Goal: Task Accomplishment & Management: Use online tool/utility

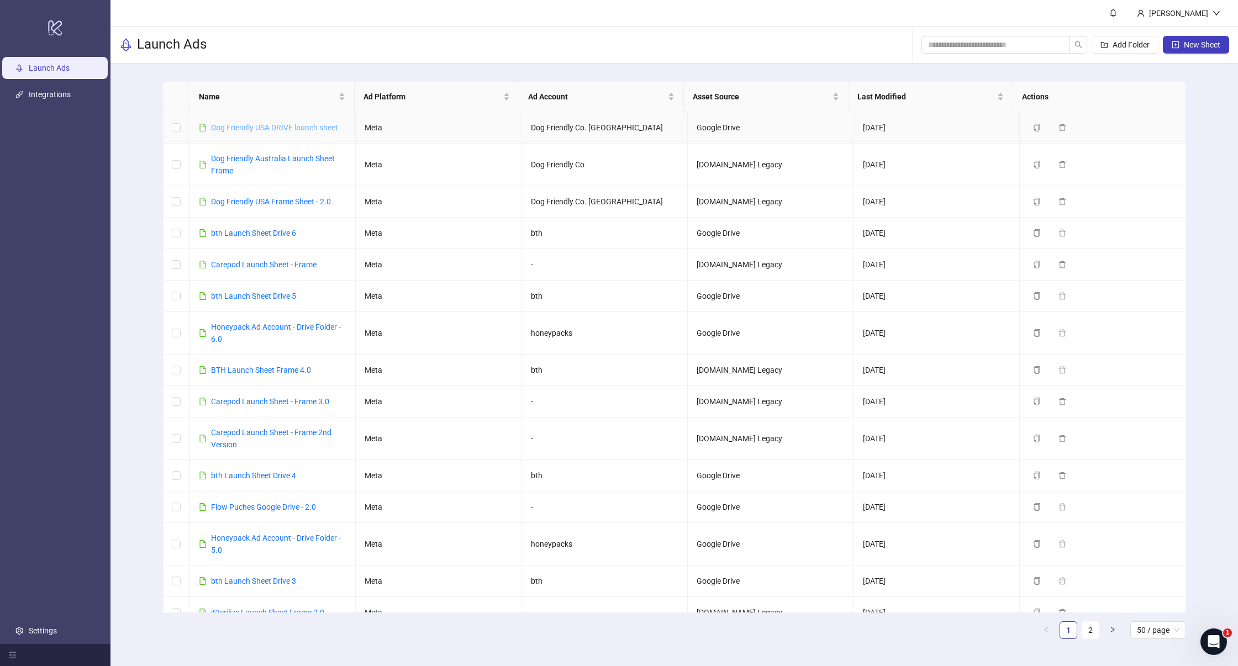
click at [302, 129] on link "Dog Friendly USA DRIVE launch sheet" at bounding box center [274, 127] width 127 height 9
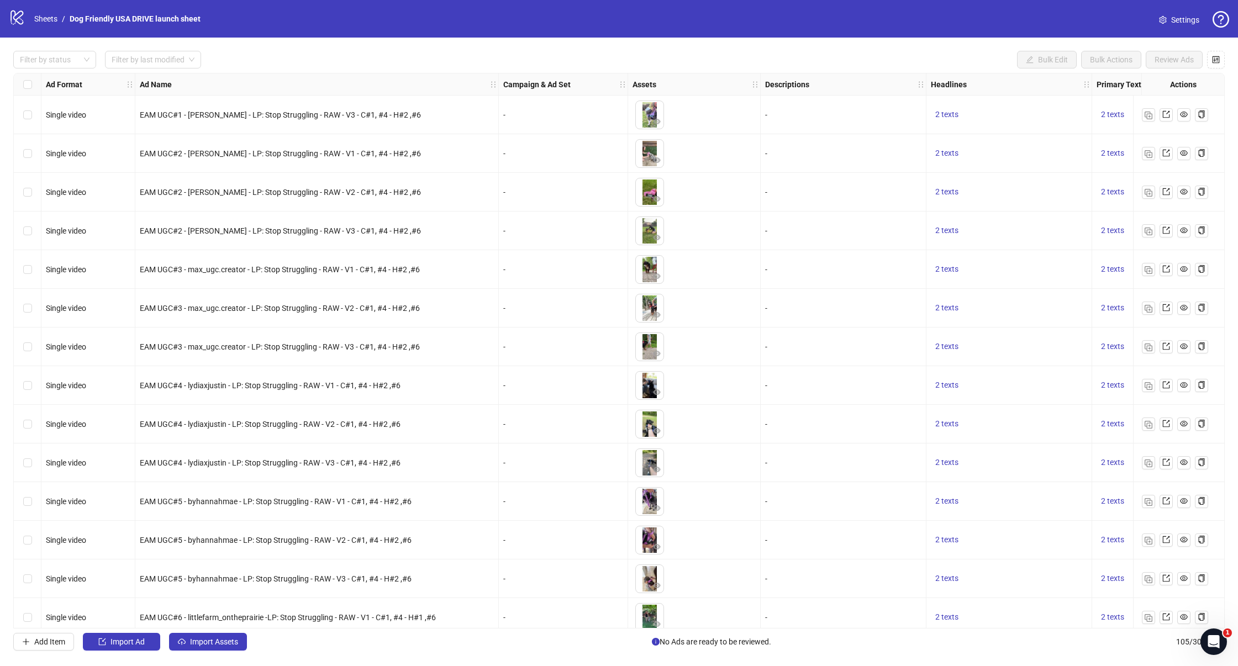
click at [265, 389] on span "EAM UGC#4 - lydiaxjustin - LP: Stop Struggling - RAW - V1 - C#1, #4 - H#2 ,#6" at bounding box center [270, 385] width 261 height 9
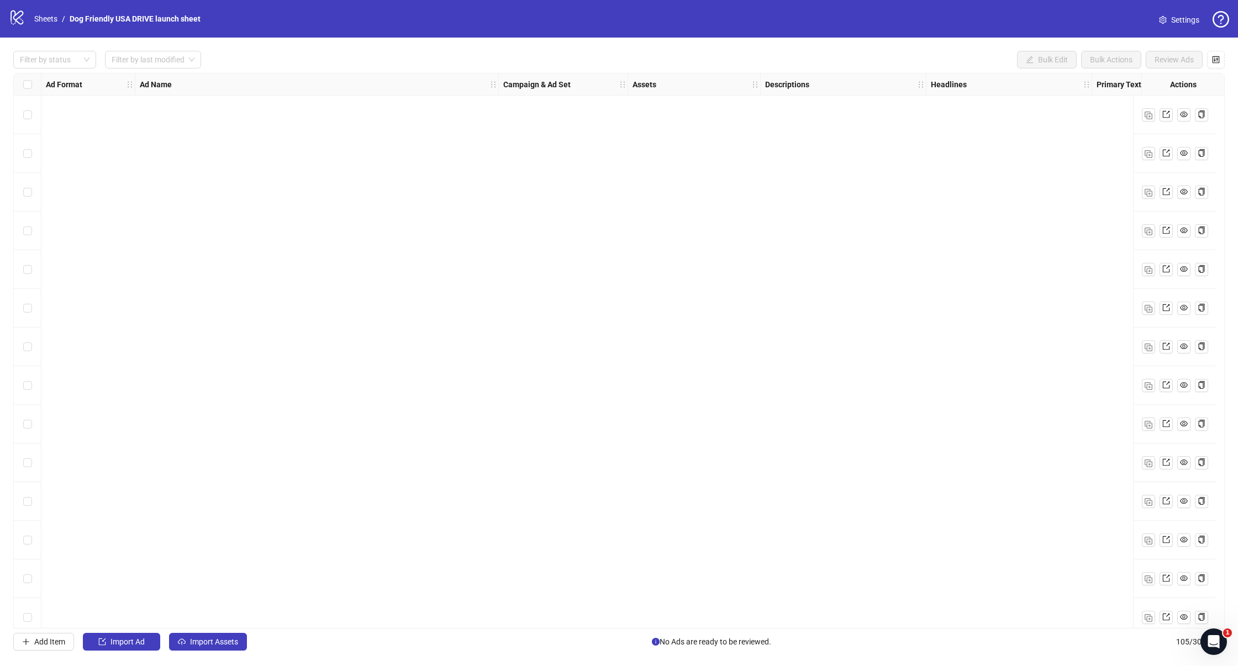
scroll to position [3532, 0]
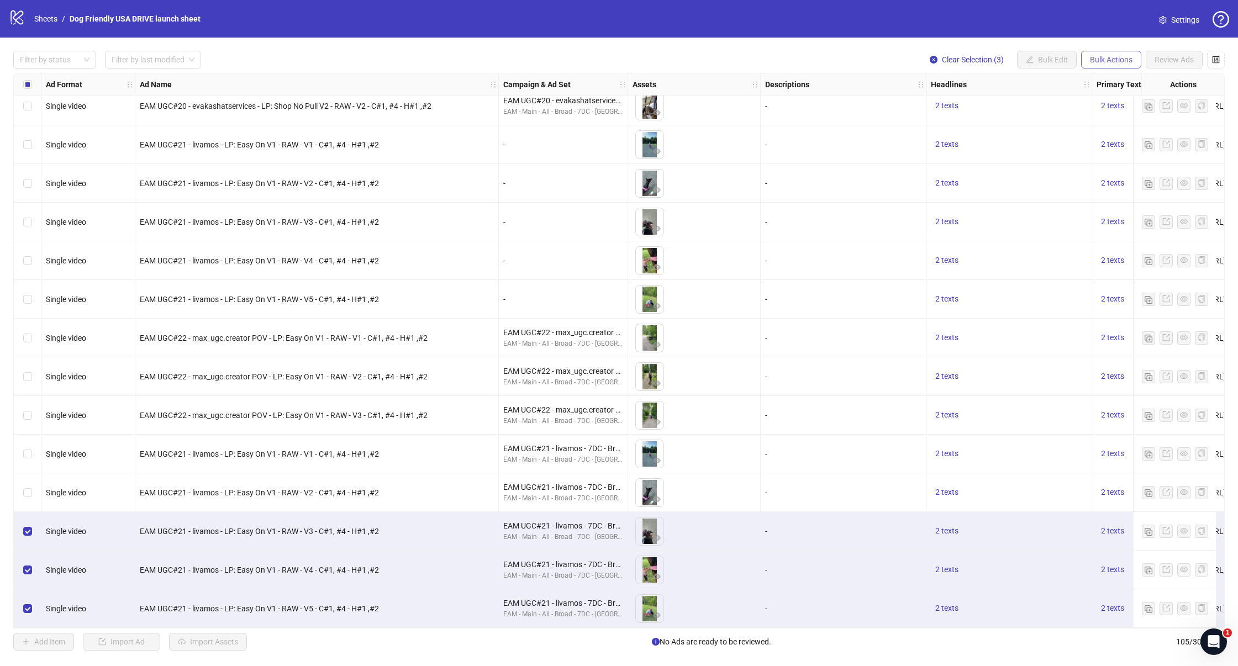
click at [1132, 62] on button "Bulk Actions" at bounding box center [1111, 60] width 60 height 18
click at [1124, 99] on span "Duplicate" at bounding box center [1127, 99] width 76 height 12
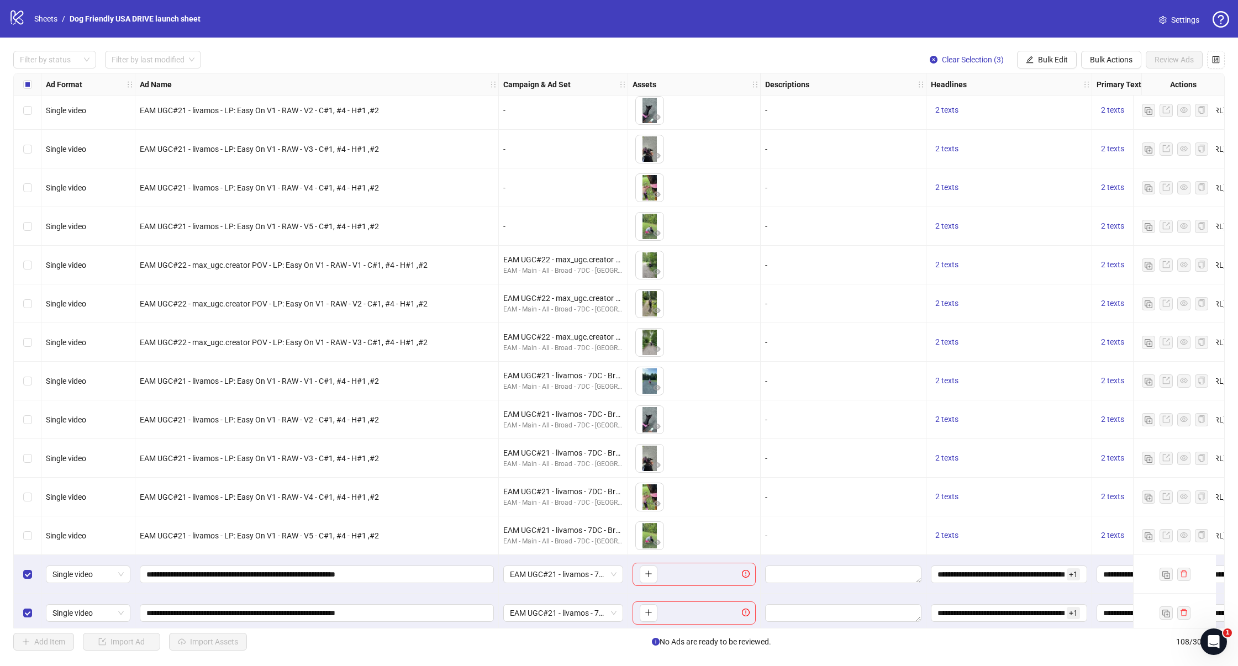
scroll to position [3648, 0]
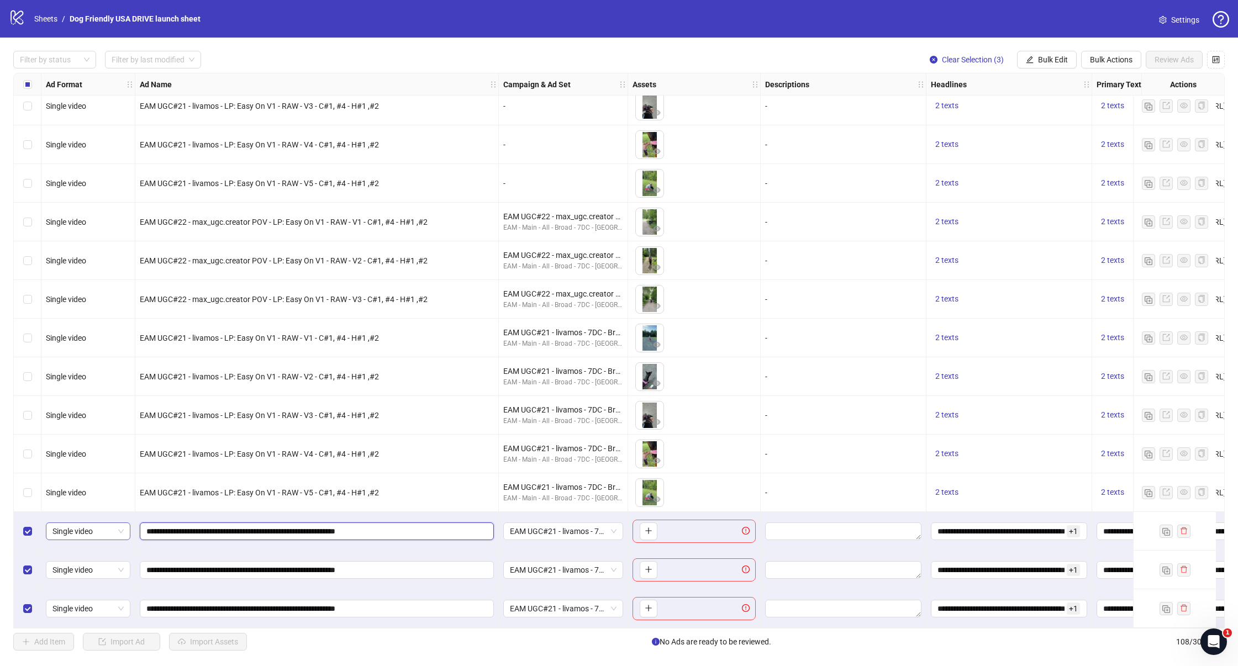
drag, startPoint x: 225, startPoint y: 529, endPoint x: 112, endPoint y: 523, distance: 113.4
click at [1124, 48] on div "Filter by status Filter by last modified Clear Selection (3) Bulk Edit Bulk Act…" at bounding box center [619, 351] width 1238 height 626
click at [1055, 62] on span "Bulk Edit" at bounding box center [1053, 59] width 30 height 9
click at [1047, 122] on span "Campaign & Ad Set" at bounding box center [1058, 117] width 66 height 12
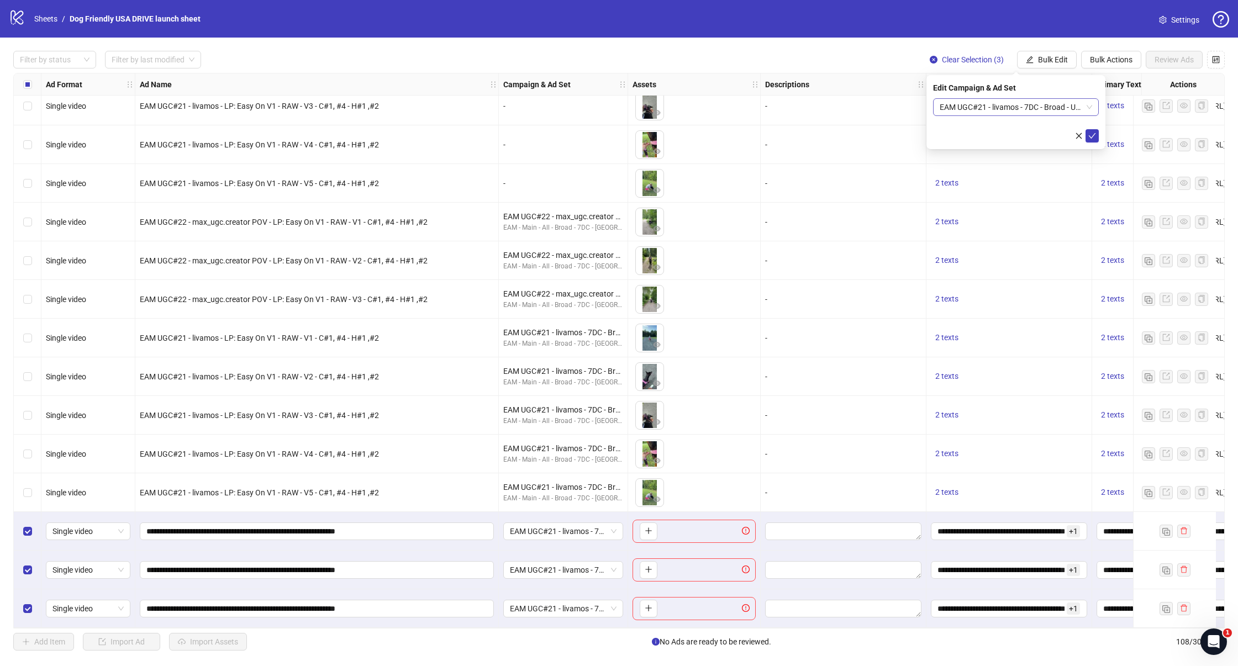
click at [1033, 111] on span "EAM UGC#21 - livamos - 7DC - Broad - US - 18-65+ - All - Pur 30D (Relaunch)" at bounding box center [1016, 107] width 152 height 17
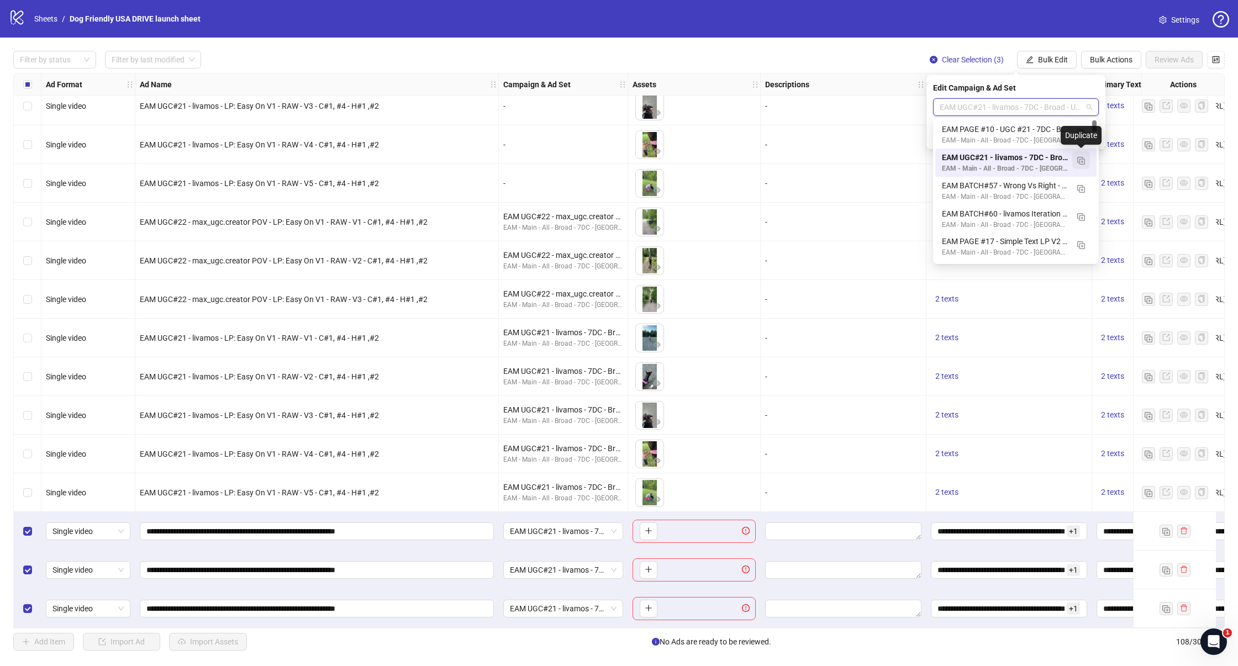
click at [1081, 161] on img "button" at bounding box center [1081, 161] width 8 height 8
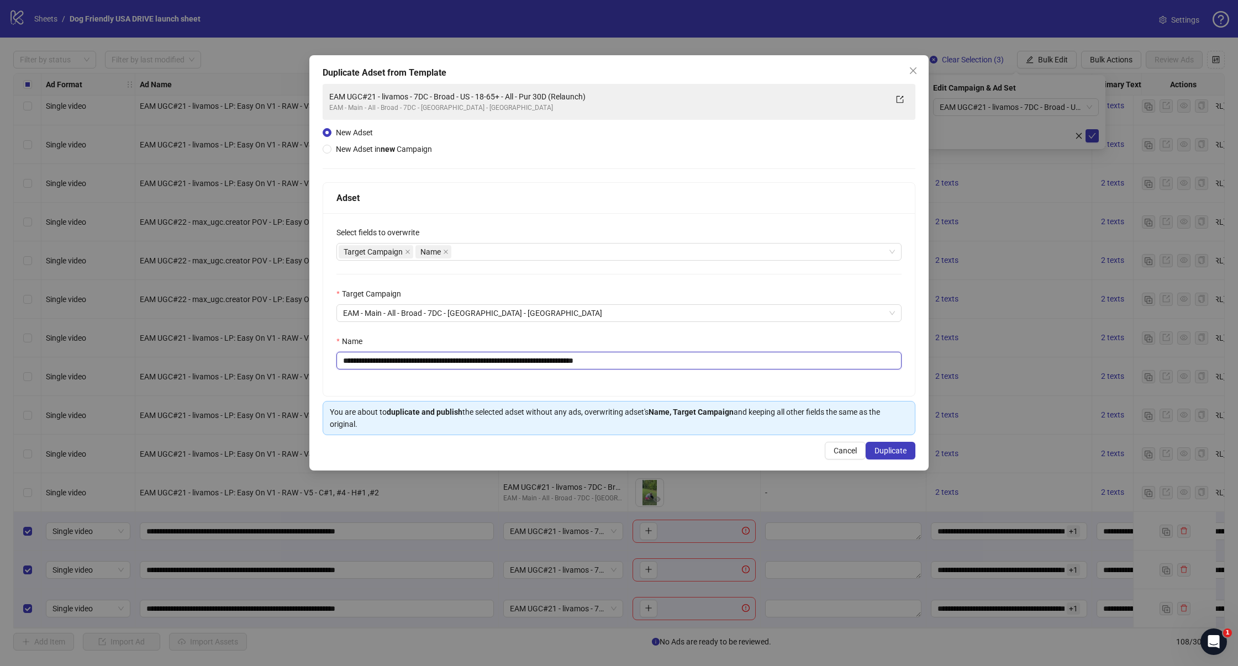
drag, startPoint x: 422, startPoint y: 362, endPoint x: 262, endPoint y: 363, distance: 159.7
click at [262, 363] on div "**********" at bounding box center [619, 333] width 1238 height 666
drag, startPoint x: 604, startPoint y: 362, endPoint x: 831, endPoint y: 362, distance: 227.0
click at [831, 362] on input "**********" at bounding box center [618, 361] width 565 height 18
type input "**********"
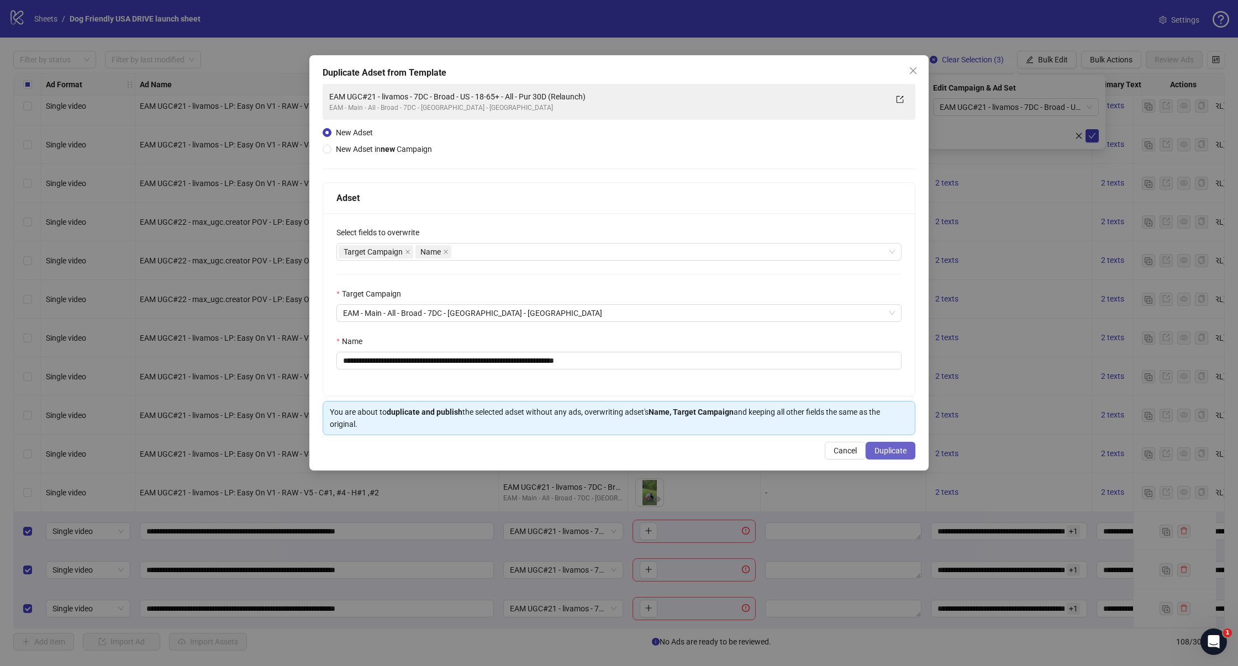
click at [894, 445] on button "Duplicate" at bounding box center [891, 451] width 50 height 18
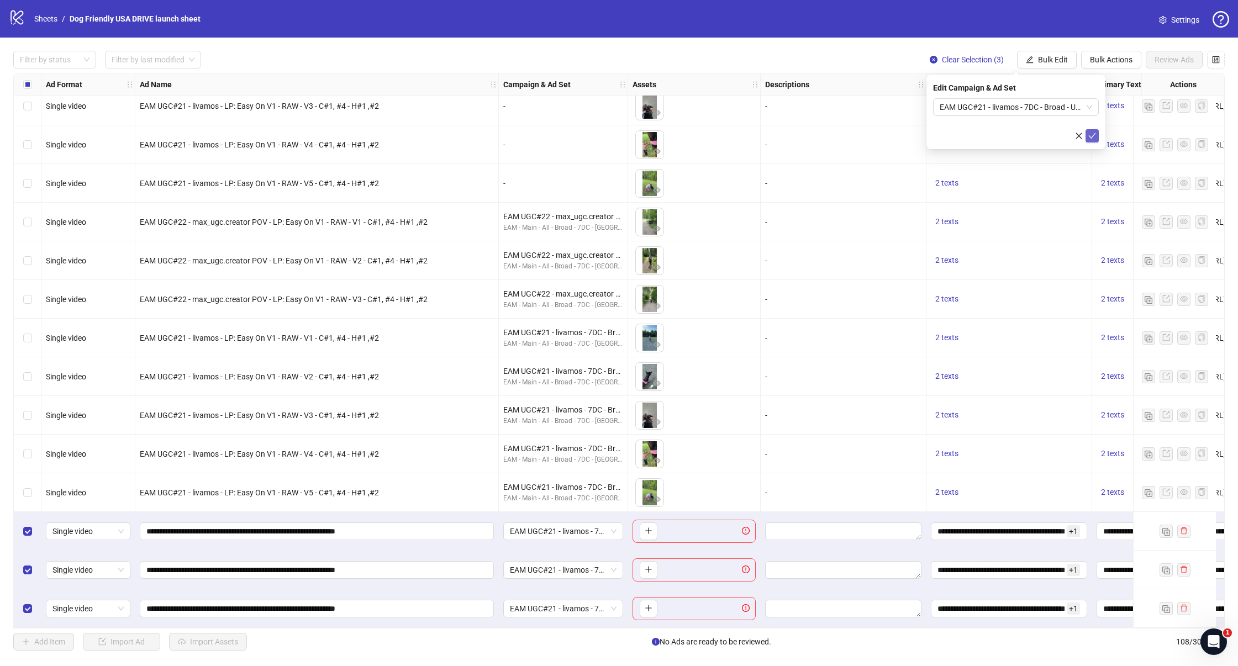
click at [1091, 137] on icon "check" at bounding box center [1092, 136] width 8 height 8
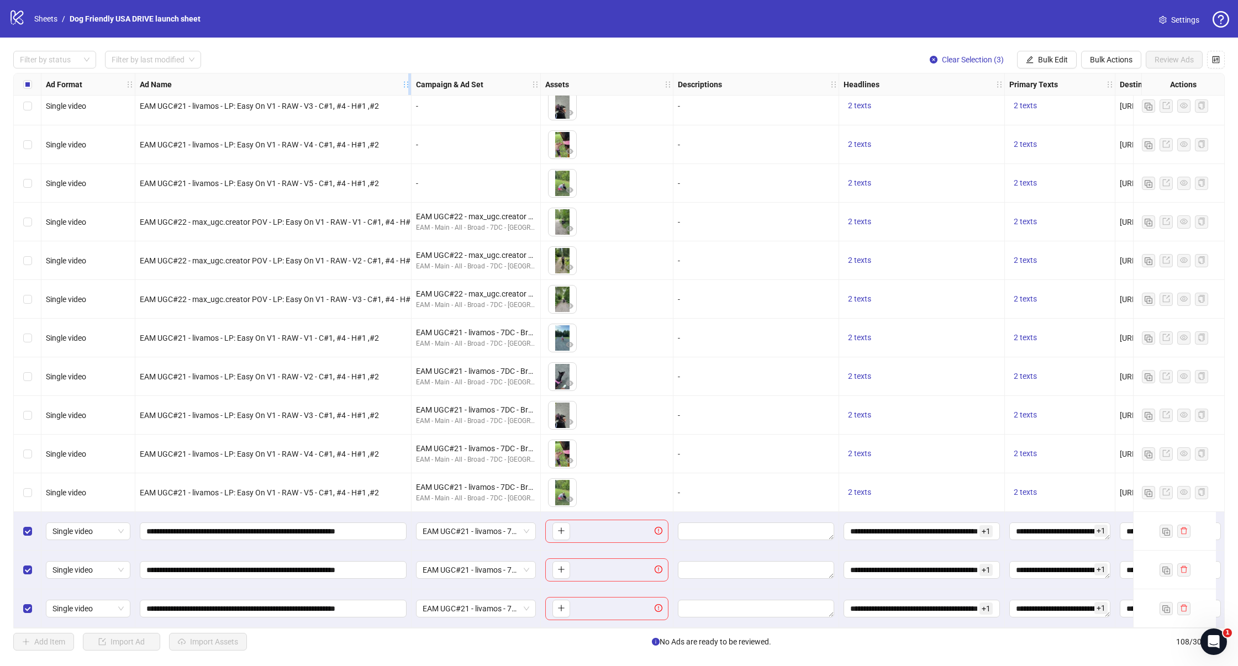
drag, startPoint x: 496, startPoint y: 87, endPoint x: 409, endPoint y: 92, distance: 87.5
click at [409, 92] on div "Resize Ad Name column" at bounding box center [409, 84] width 3 height 22
click at [1102, 49] on div "Filter by status Filter by last modified Clear Selection (3) Bulk Edit Bulk Act…" at bounding box center [619, 351] width 1238 height 626
click at [1095, 55] on span "Bulk Actions" at bounding box center [1111, 59] width 43 height 9
click at [1095, 81] on span "Delete" at bounding box center [1127, 82] width 76 height 12
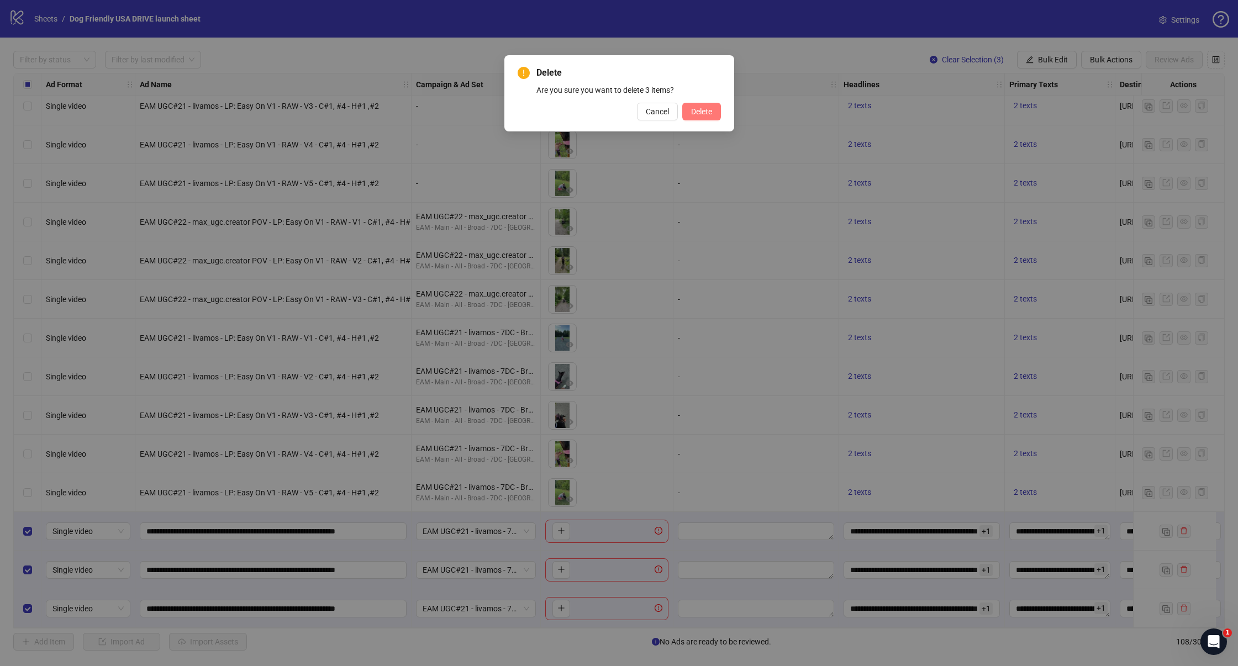
click at [696, 117] on button "Delete" at bounding box center [701, 112] width 39 height 18
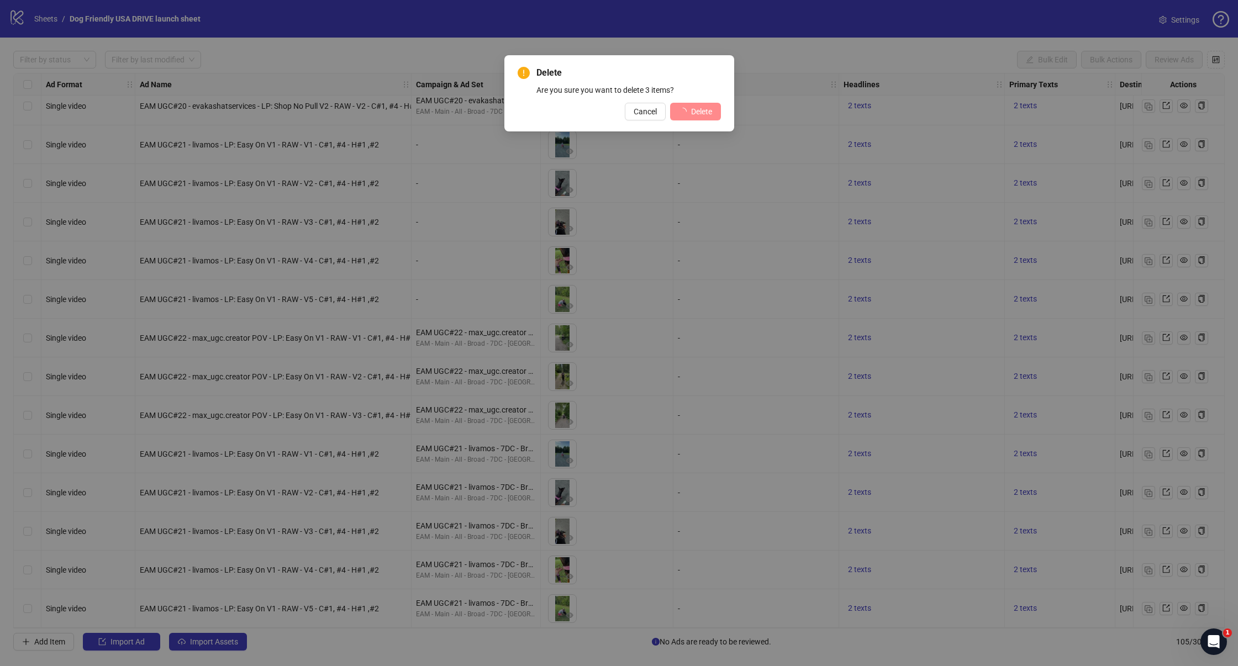
scroll to position [3532, 0]
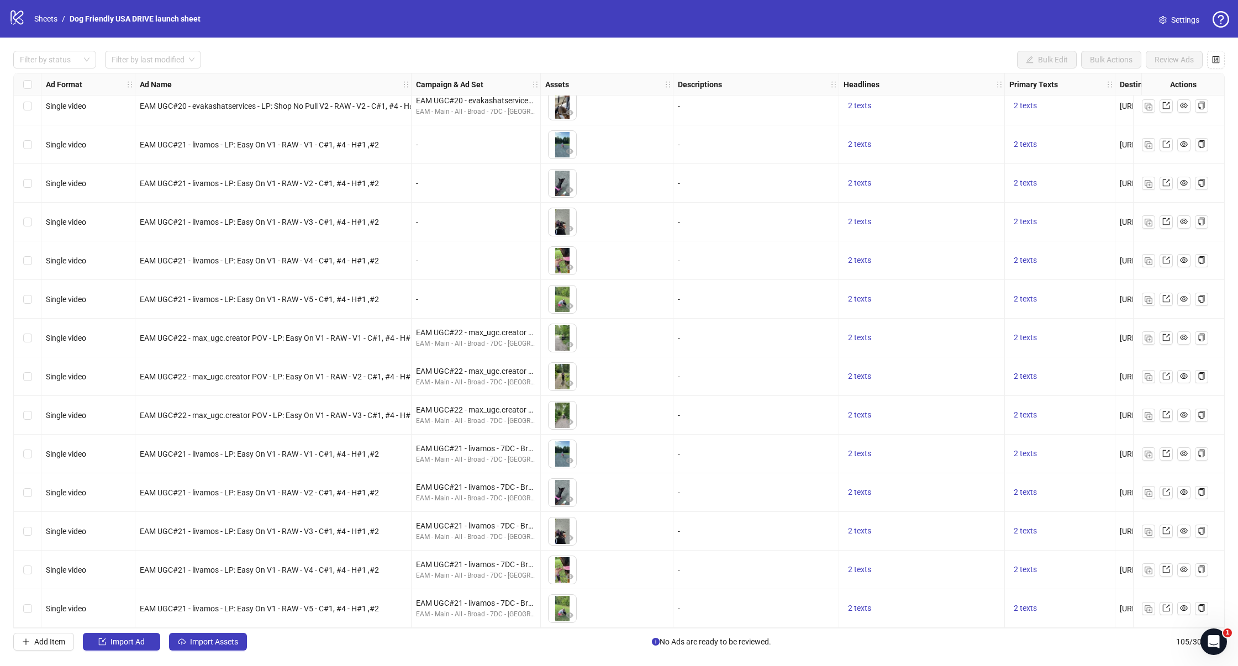
drag, startPoint x: 489, startPoint y: 628, endPoint x: 709, endPoint y: 649, distance: 221.4
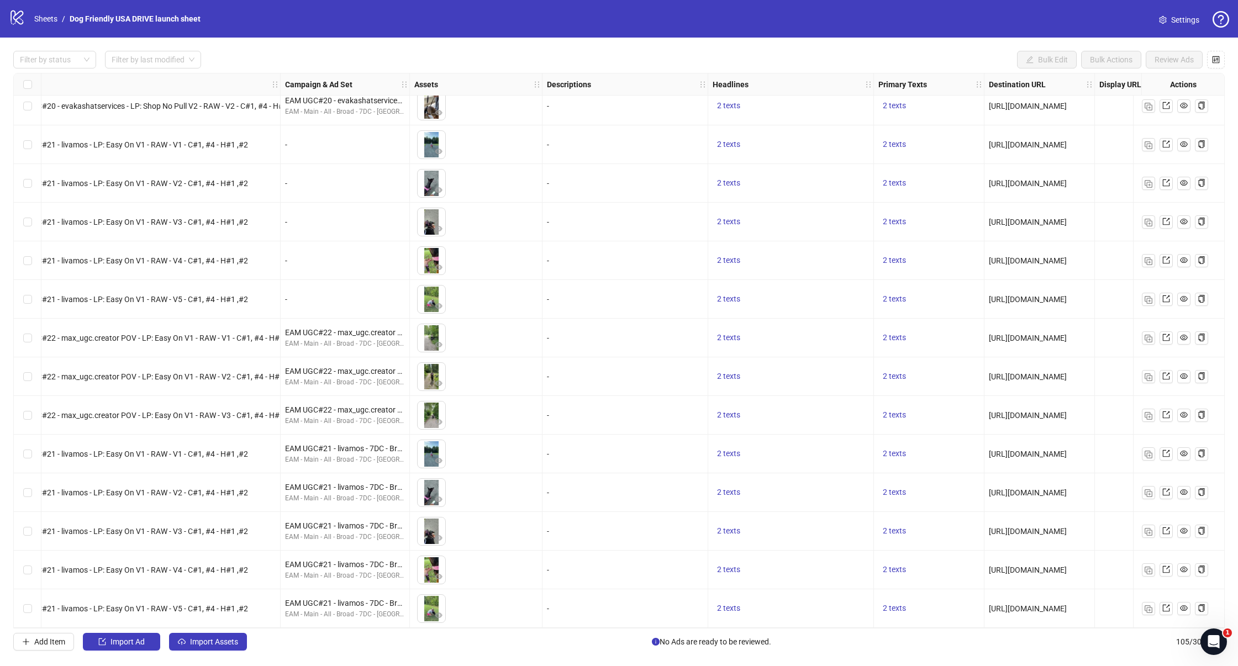
scroll to position [3532, 513]
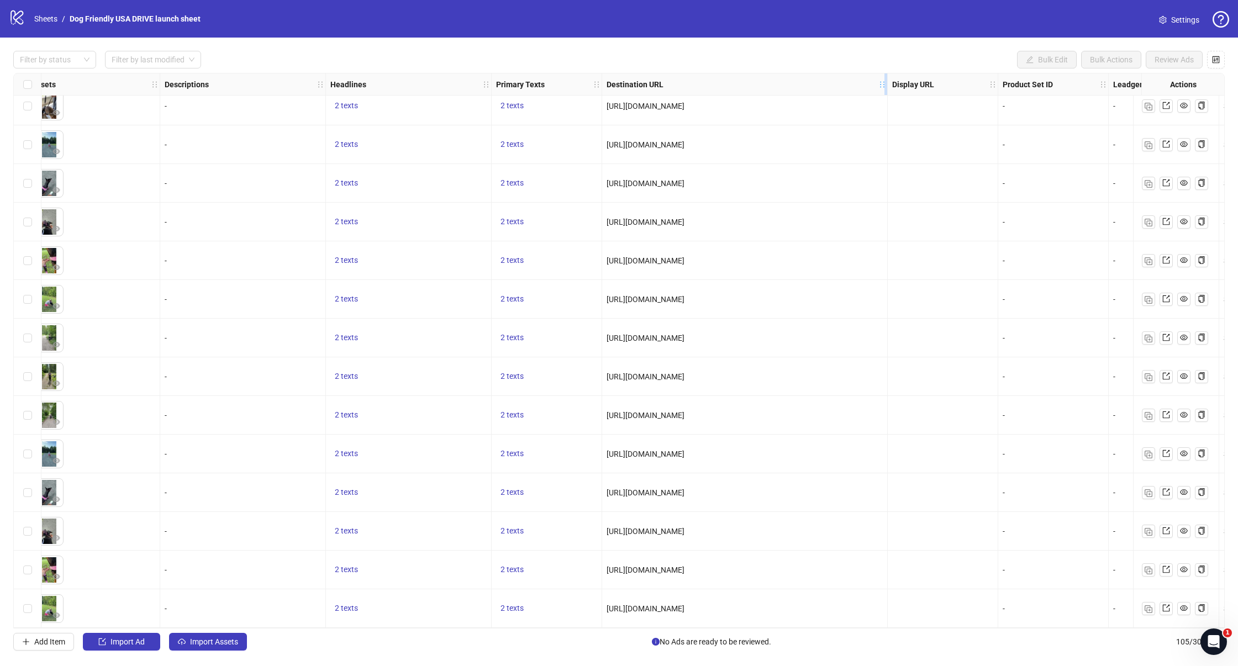
drag, startPoint x: 720, startPoint y: 79, endPoint x: 886, endPoint y: 87, distance: 165.9
click at [886, 87] on div "Resize Destination URL column" at bounding box center [885, 84] width 3 height 22
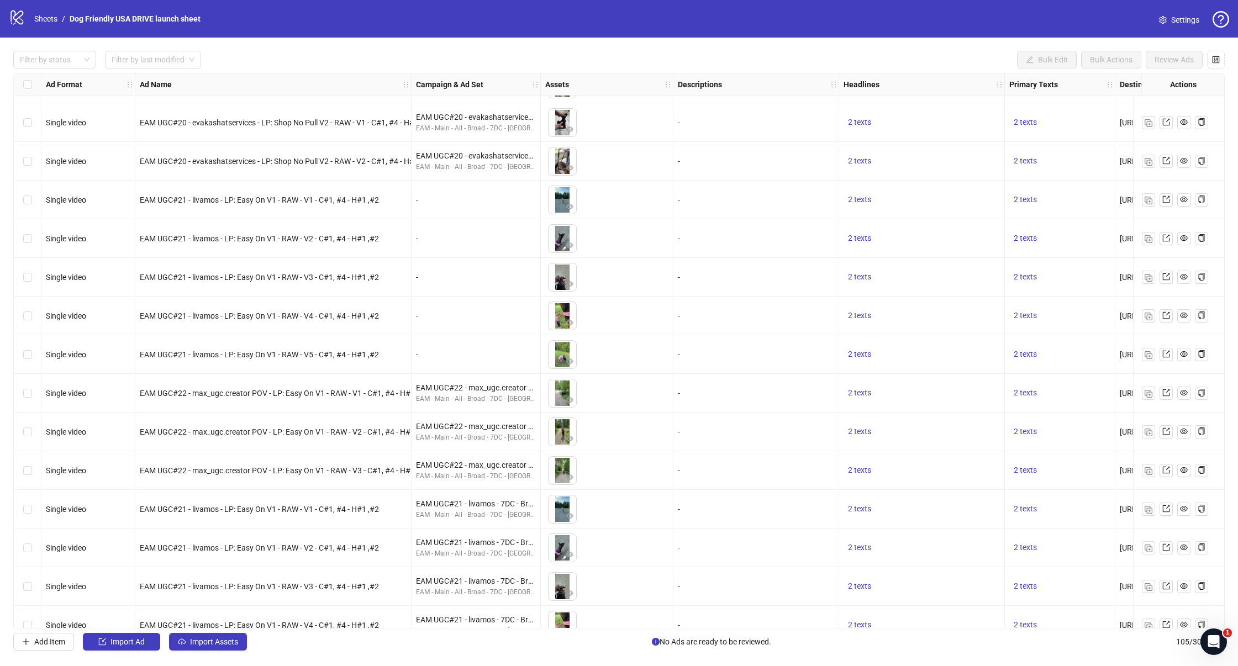
scroll to position [3532, 0]
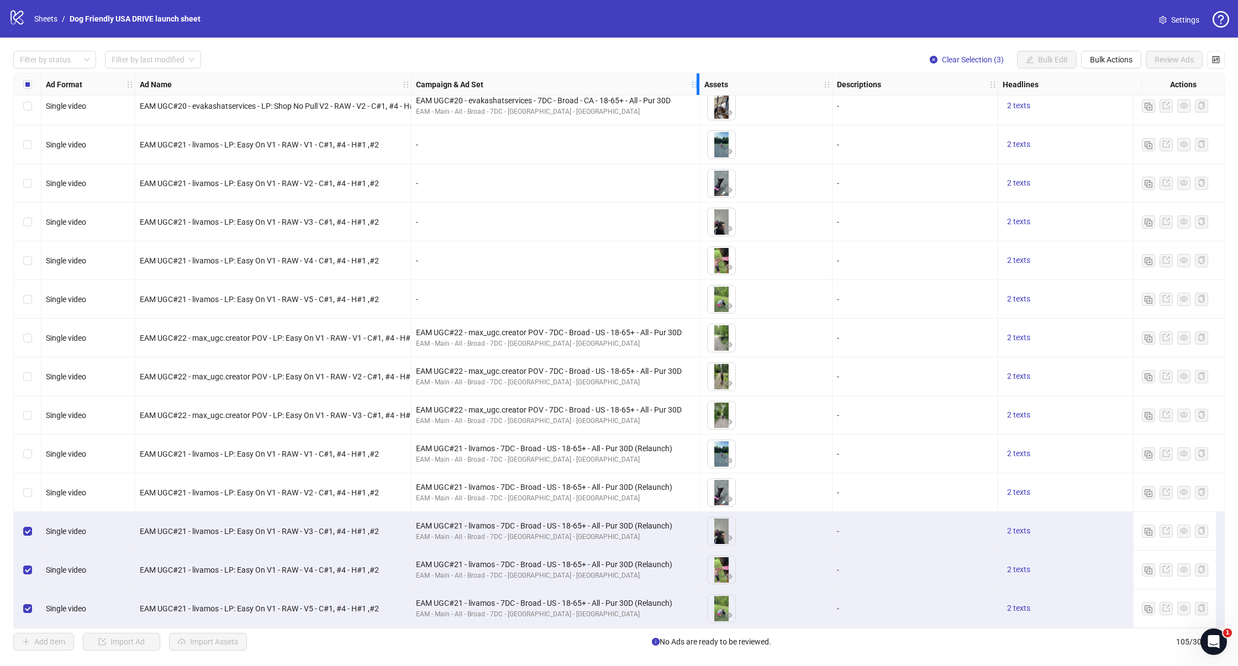
drag, startPoint x: 538, startPoint y: 78, endPoint x: 697, endPoint y: 87, distance: 159.3
click at [697, 87] on div "Resize Campaign & Ad Set column" at bounding box center [698, 84] width 3 height 22
click at [1116, 55] on span "Bulk Actions" at bounding box center [1111, 59] width 43 height 9
click at [1121, 117] on span "Duplicate with assets" at bounding box center [1127, 117] width 76 height 12
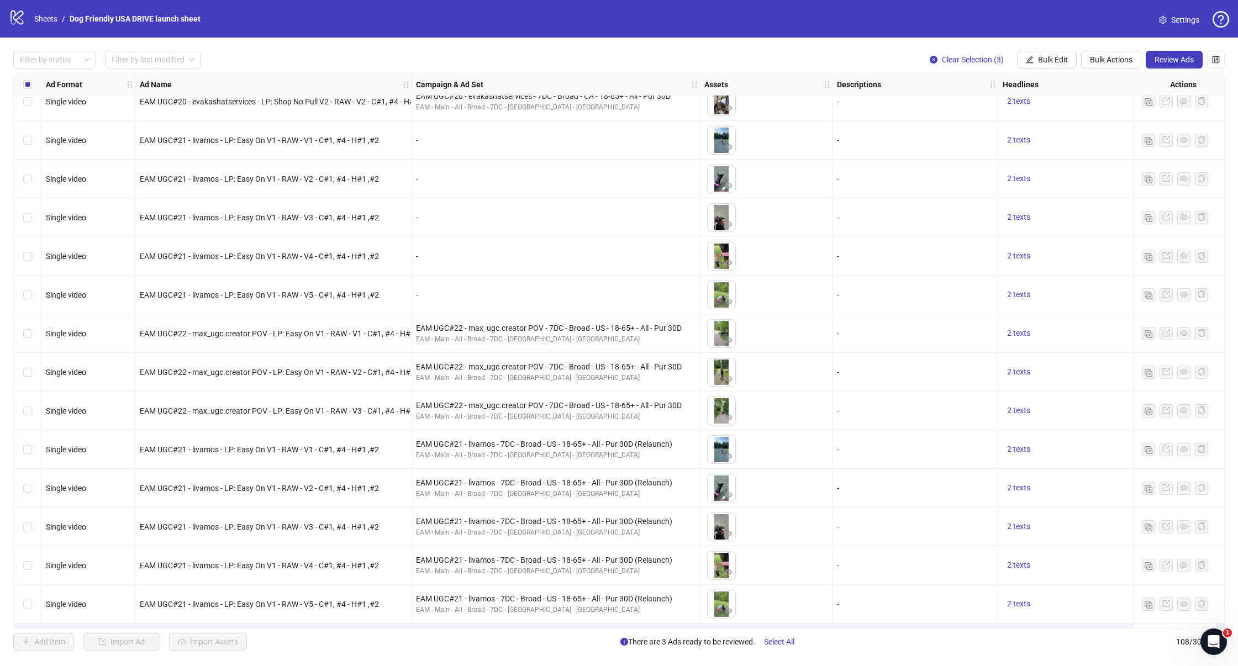
scroll to position [3648, 0]
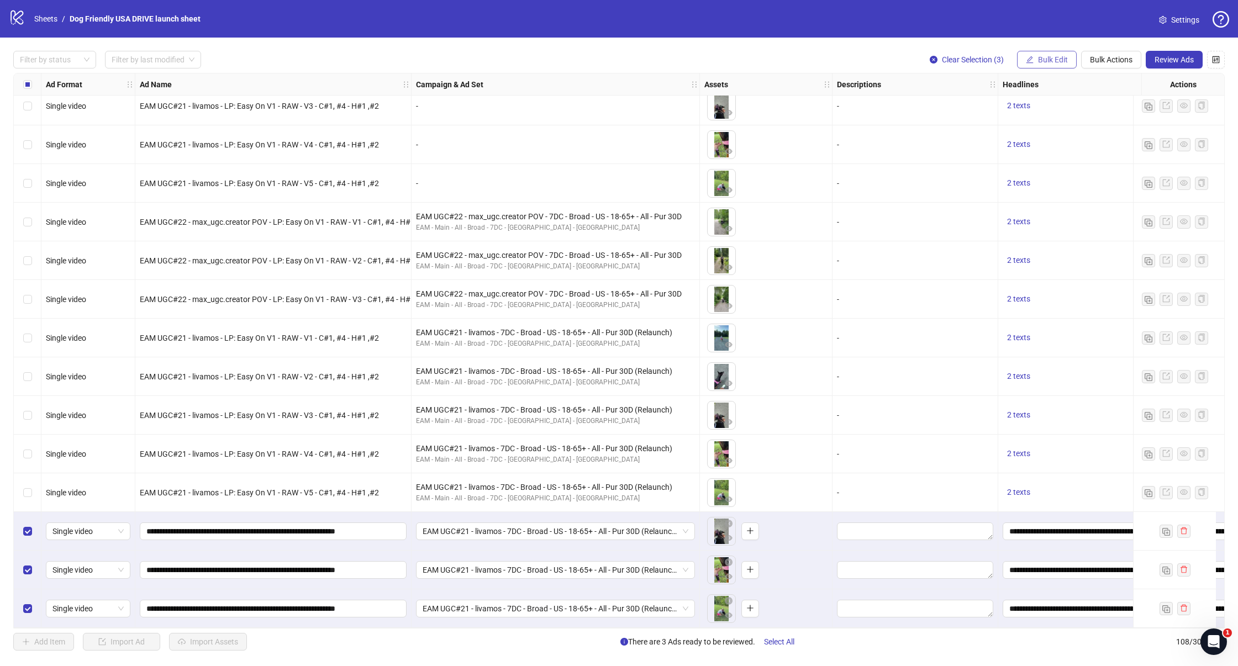
click at [1038, 65] on button "Bulk Edit" at bounding box center [1047, 60] width 60 height 18
click at [1039, 121] on span "Campaign & Ad Set" at bounding box center [1058, 117] width 66 height 12
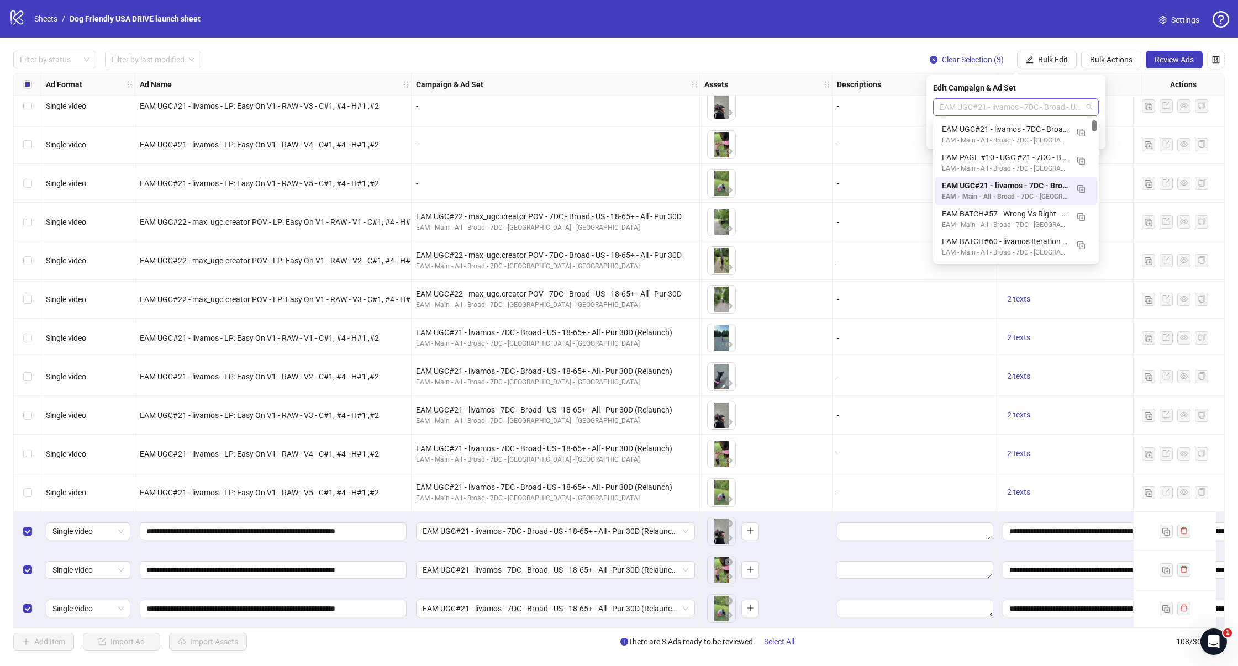
click at [1013, 110] on span "EAM UGC#21 - livamos - 7DC - Broad - US - 18-65+ - All - Pur 30D (Relaunch)" at bounding box center [1016, 107] width 152 height 17
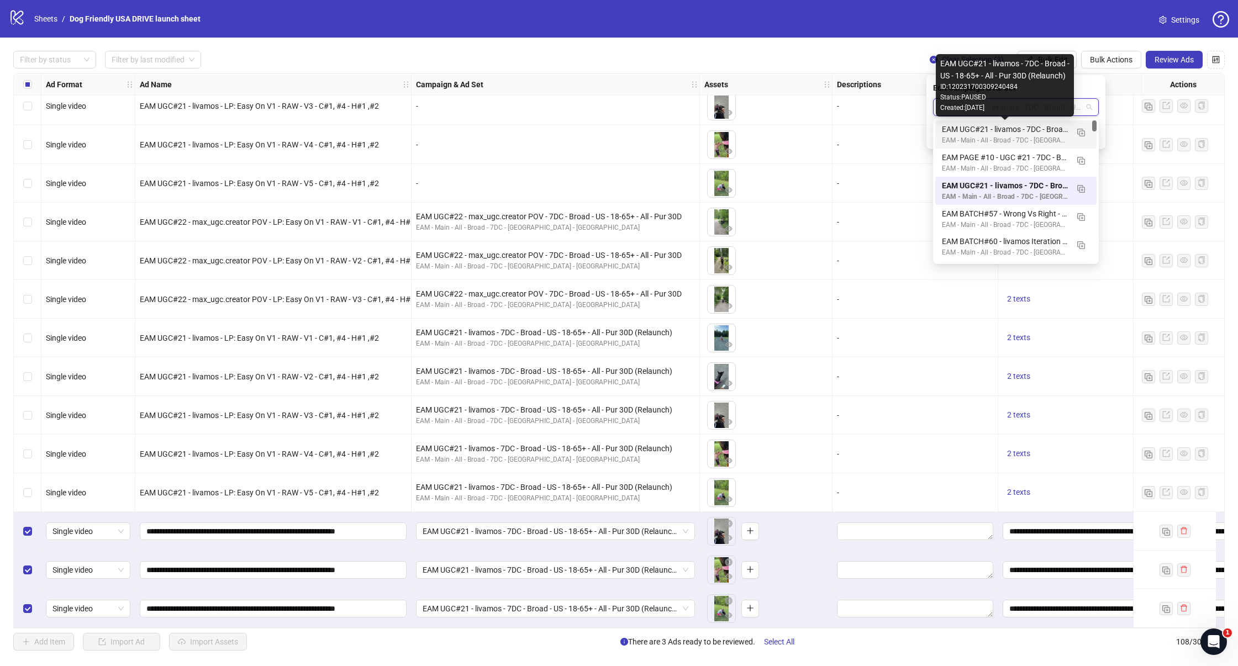
click at [999, 131] on div "EAM UGC#21 - livamos - 7DC - Broad - US - 18-65+ - All - Pur 30D (Relaunch)" at bounding box center [1005, 129] width 126 height 12
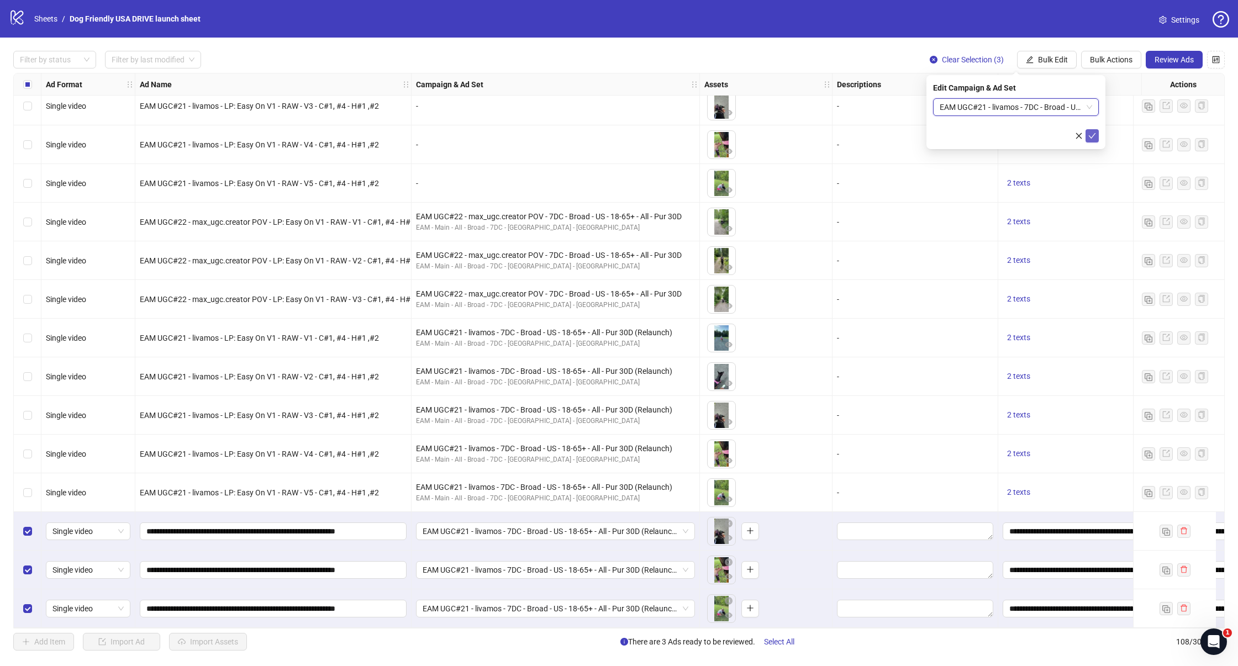
click at [1089, 138] on icon "check" at bounding box center [1092, 136] width 8 height 8
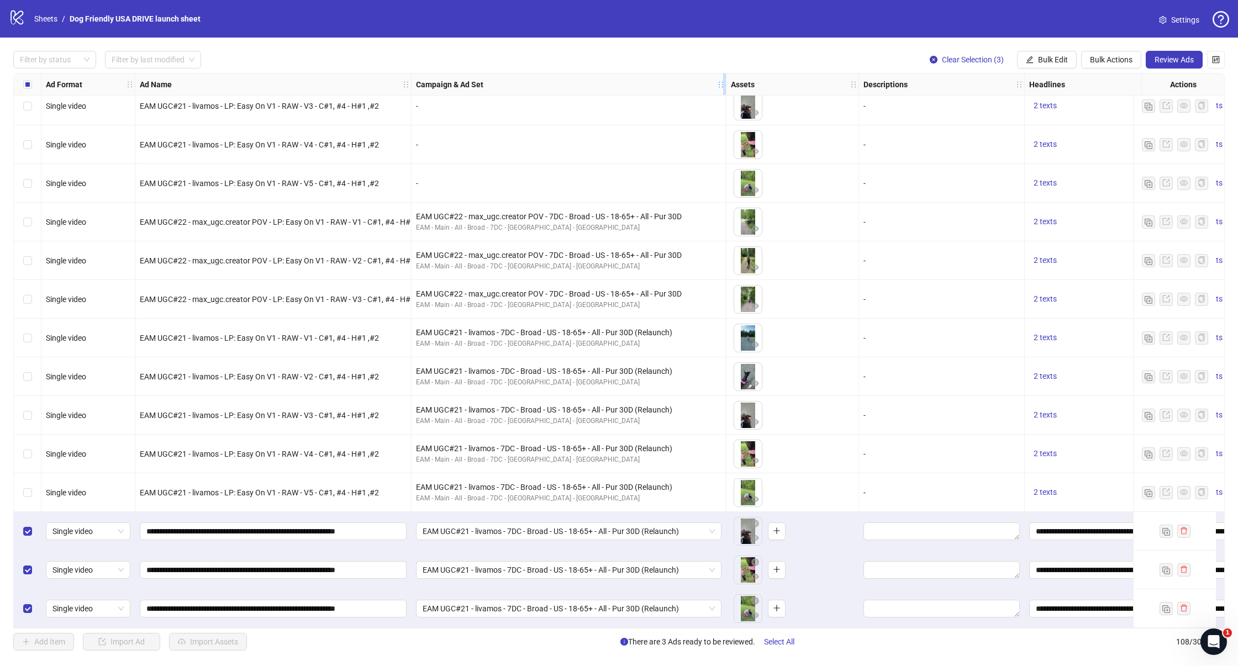
drag, startPoint x: 696, startPoint y: 77, endPoint x: 723, endPoint y: 93, distance: 31.0
click at [723, 93] on div "Resize Campaign & Ad Set column" at bounding box center [724, 84] width 3 height 22
drag, startPoint x: 303, startPoint y: 628, endPoint x: 609, endPoint y: 626, distance: 306.6
click at [609, 626] on div "Ad Format Ad Name Campaign & Ad Set Assets Descriptions Headlines Primary Texts…" at bounding box center [618, 351] width 1211 height 556
drag, startPoint x: 580, startPoint y: 629, endPoint x: 635, endPoint y: 636, distance: 55.2
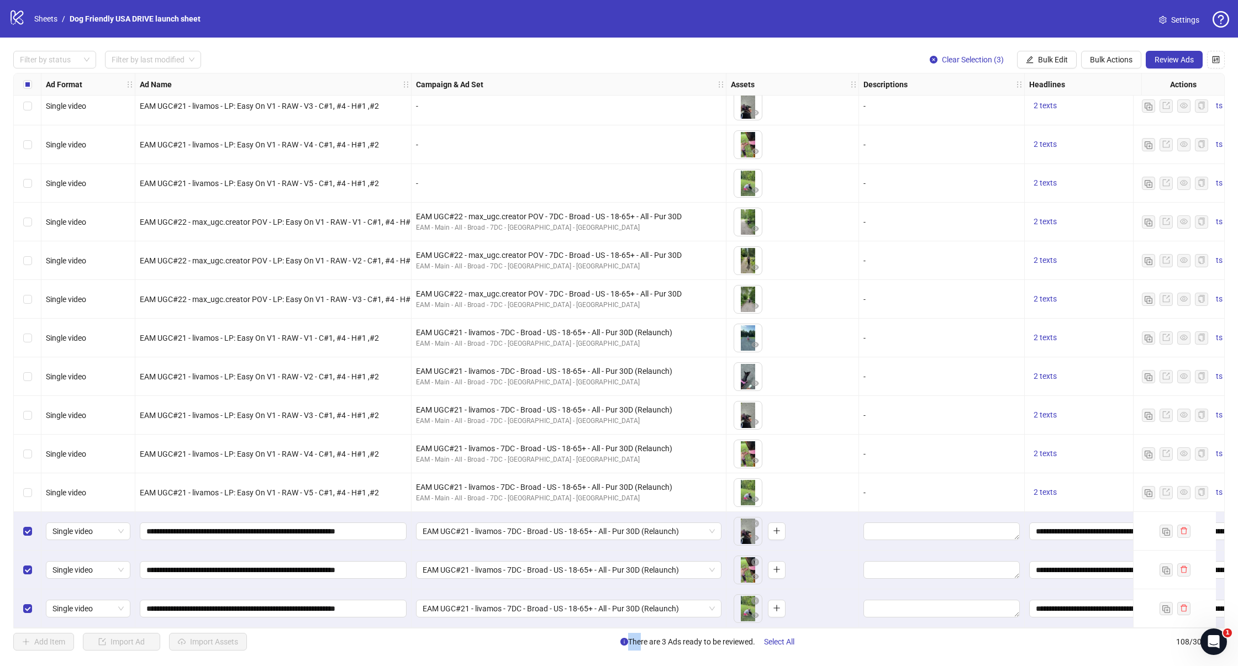
click at [635, 636] on div "Filter by status Filter by last modified Clear Selection (3) Bulk Edit Bulk Act…" at bounding box center [619, 351] width 1238 height 626
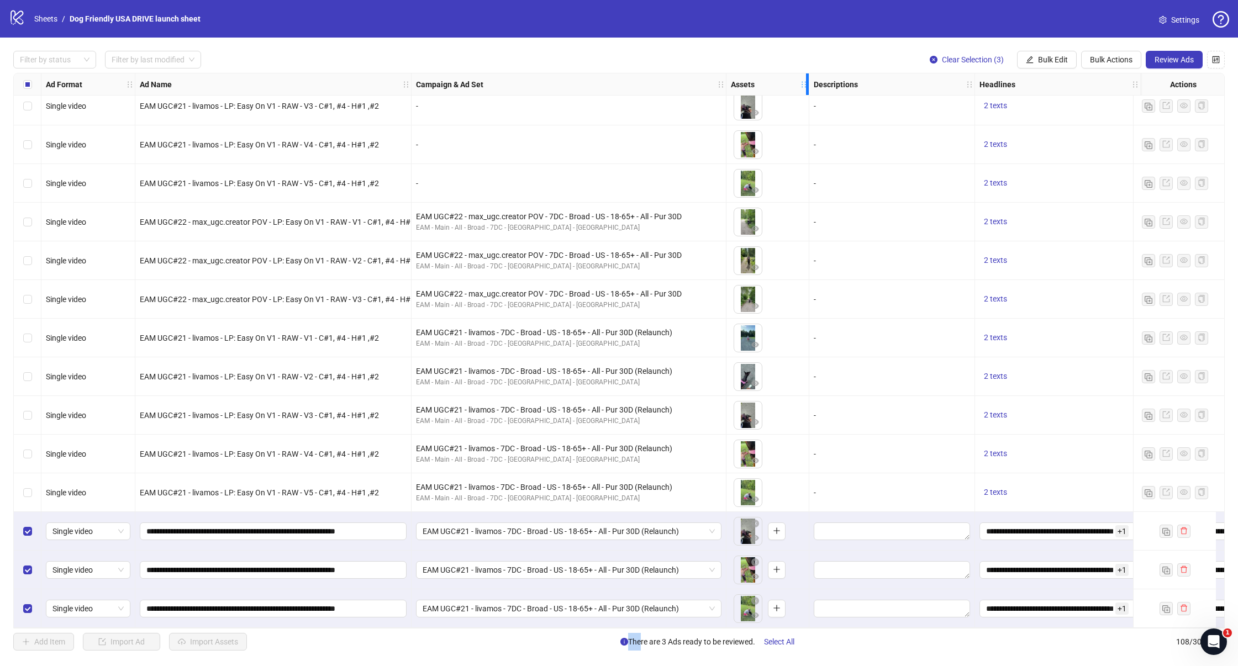
drag, startPoint x: 857, startPoint y: 78, endPoint x: 777, endPoint y: 84, distance: 80.8
click at [777, 84] on div "Assets" at bounding box center [767, 84] width 83 height 22
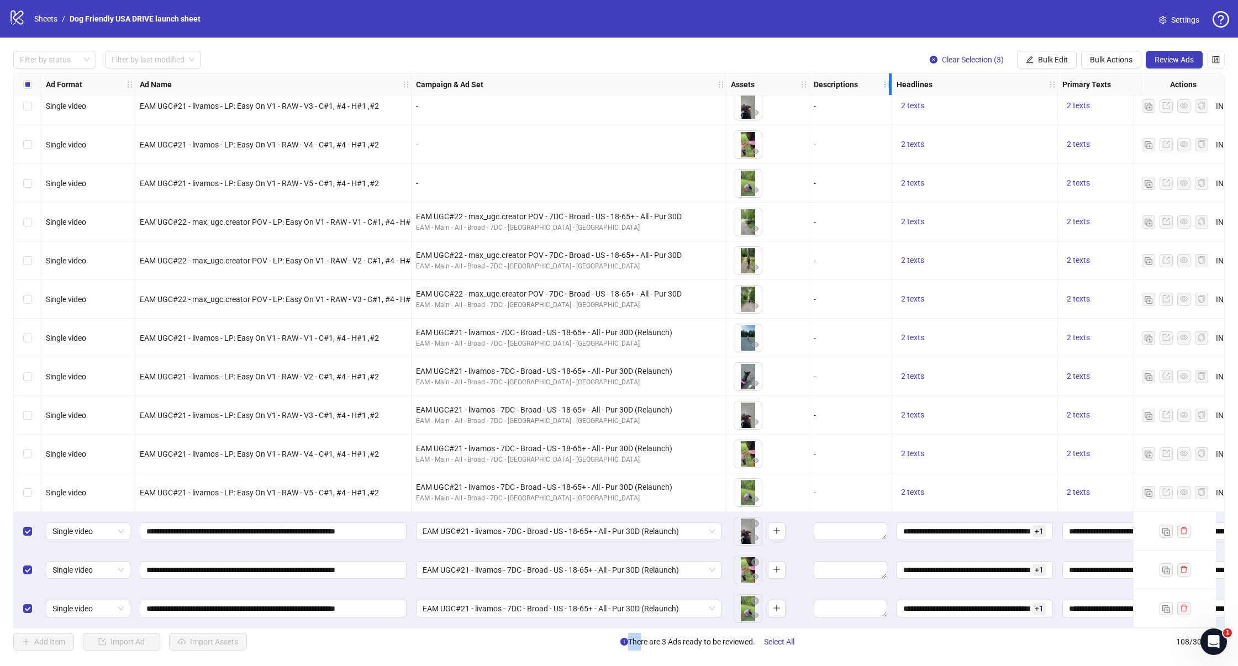
drag, startPoint x: 973, startPoint y: 74, endPoint x: 868, endPoint y: 76, distance: 105.0
click at [868, 76] on div "Descriptions" at bounding box center [850, 84] width 83 height 22
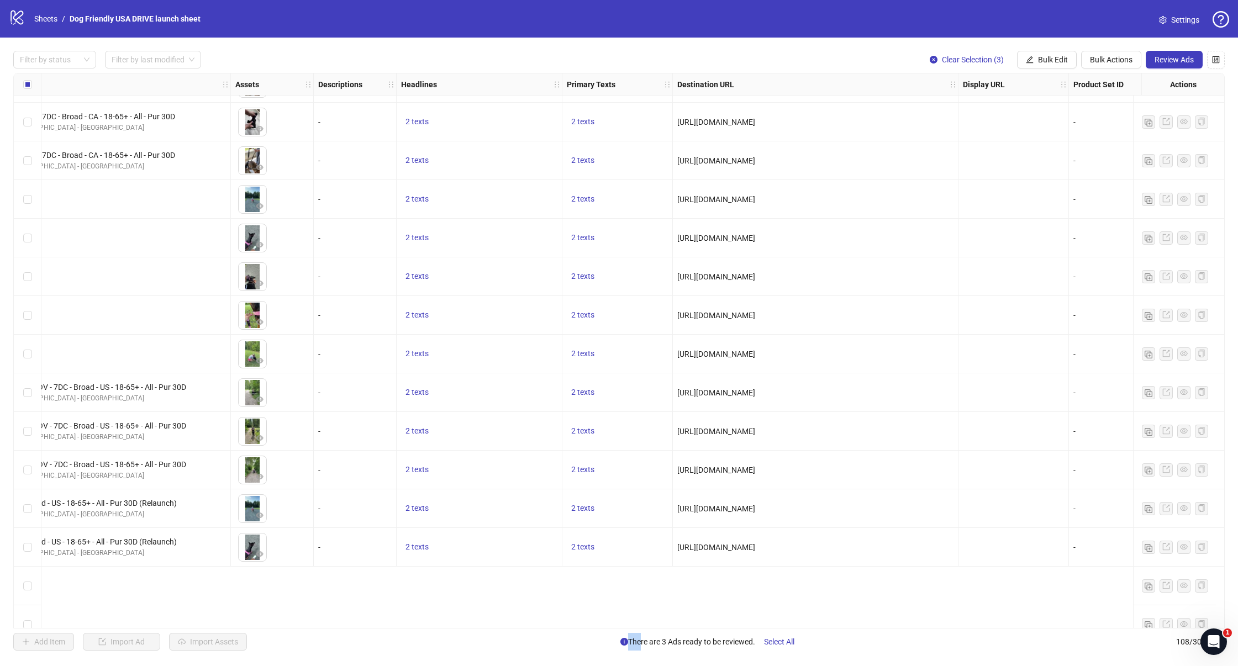
scroll to position [3344, 496]
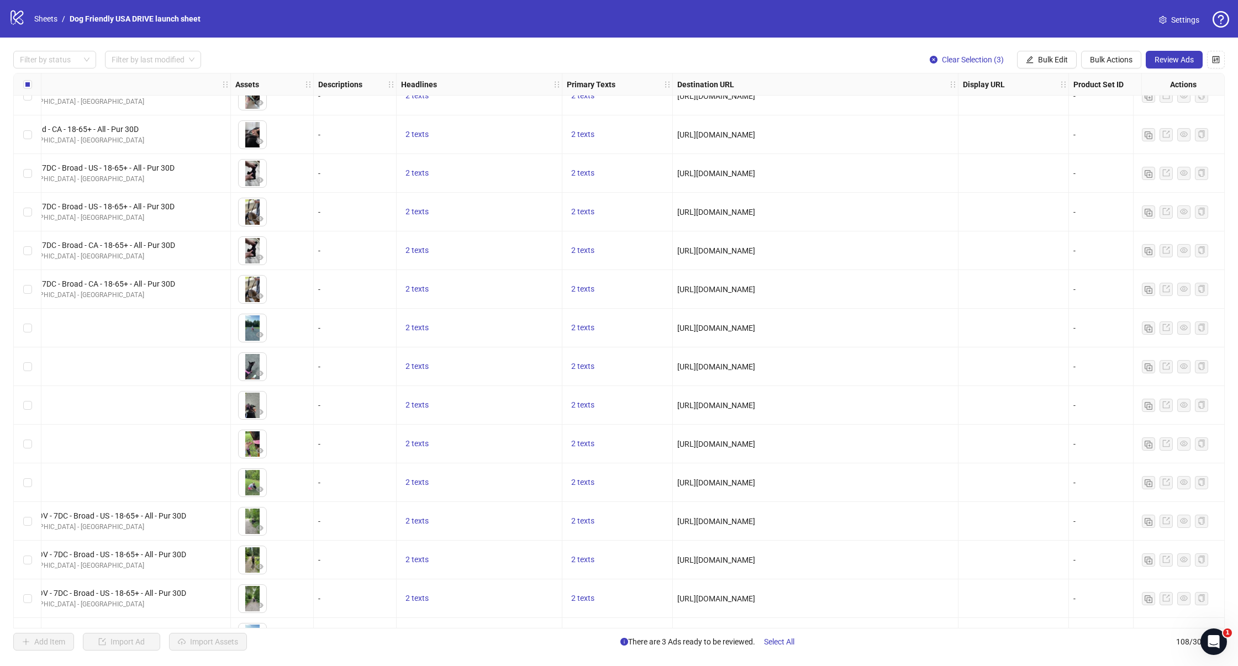
click at [755, 172] on span "[URL][DOMAIN_NAME]" at bounding box center [716, 173] width 78 height 9
copy span "[URL][DOMAIN_NAME]"
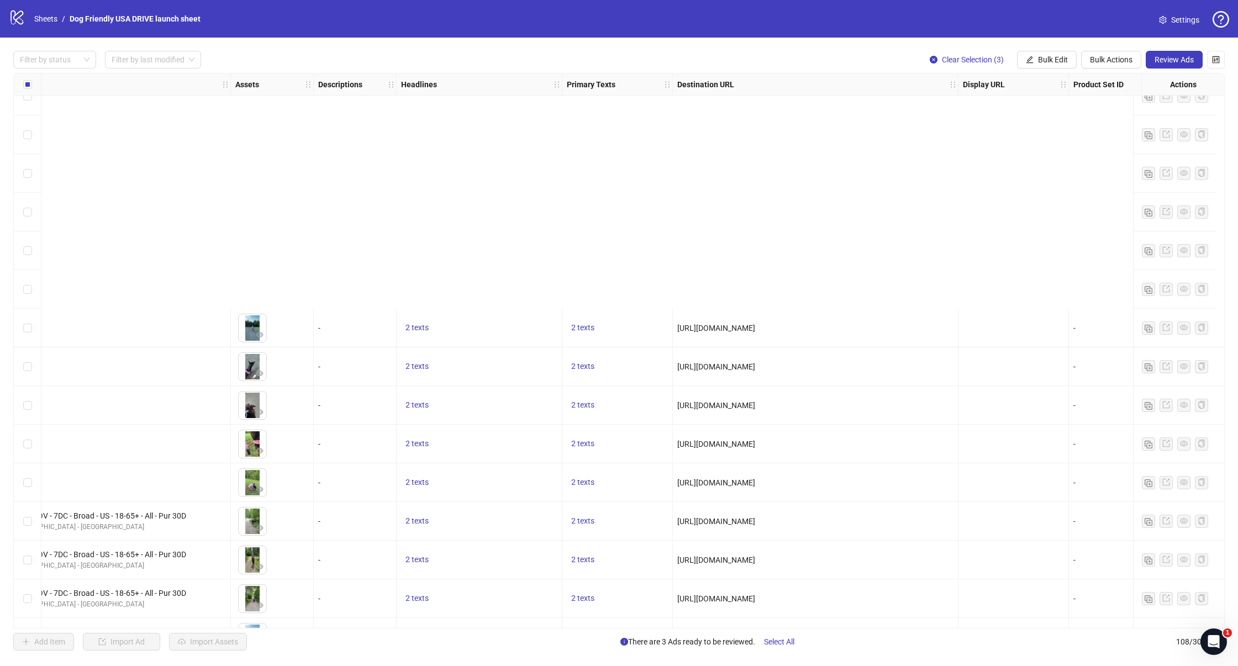
scroll to position [3648, 496]
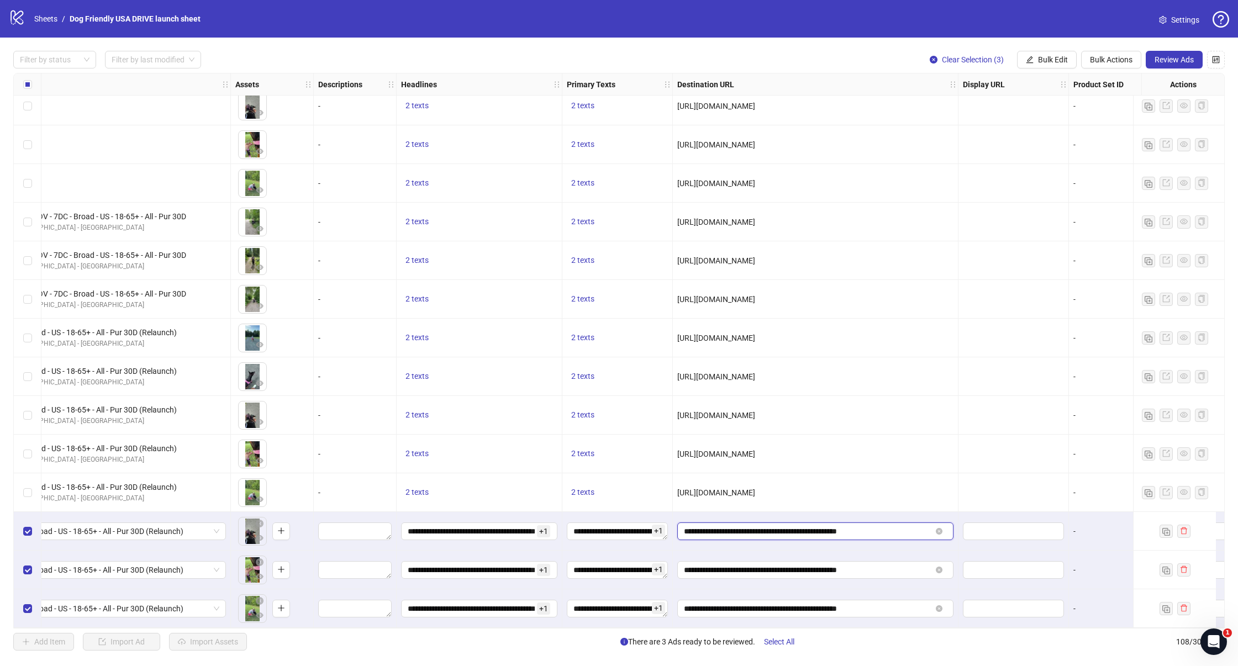
click at [801, 530] on input "**********" at bounding box center [807, 531] width 247 height 12
paste input "text"
type input "**********"
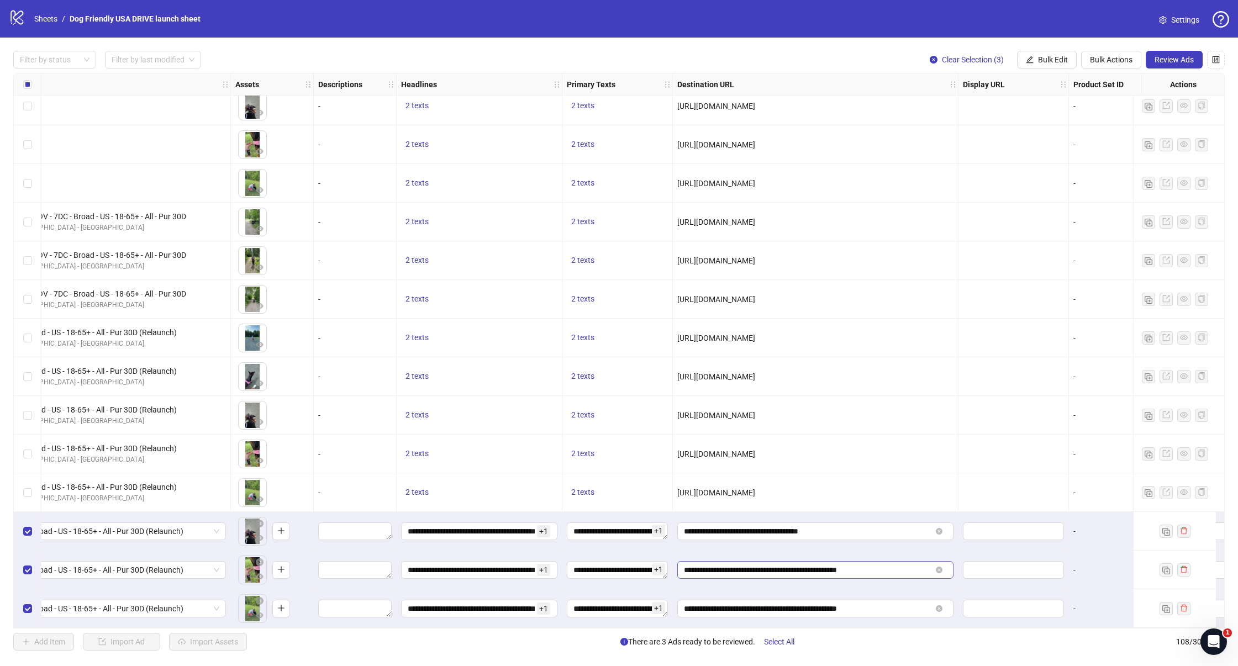
click at [774, 572] on span "**********" at bounding box center [815, 570] width 276 height 18
click at [776, 564] on input "**********" at bounding box center [807, 570] width 247 height 12
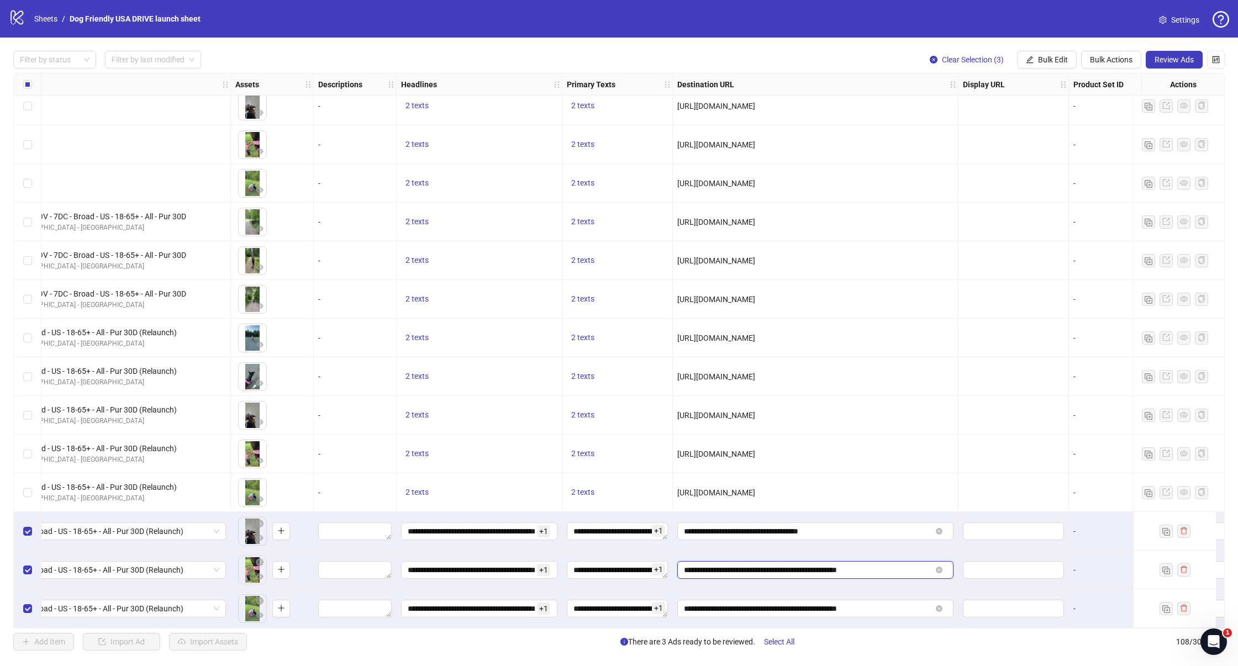
click at [776, 564] on input "**********" at bounding box center [807, 570] width 247 height 12
paste input "text"
type input "**********"
click at [769, 608] on input "**********" at bounding box center [807, 609] width 247 height 12
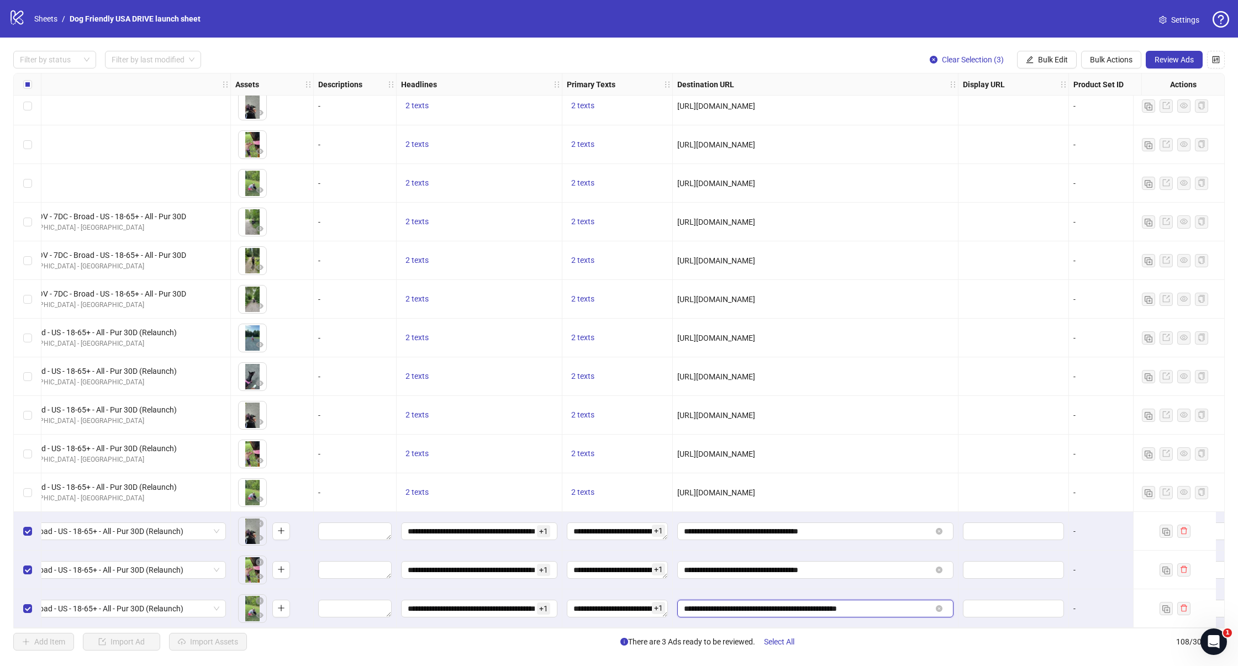
click at [769, 608] on input "**********" at bounding box center [807, 609] width 247 height 12
paste input "text"
type input "**********"
click at [1044, 645] on div "Add Item Import Ad Import Assets There are 3 Ads ready to be reviewed. Select A…" at bounding box center [618, 642] width 1211 height 18
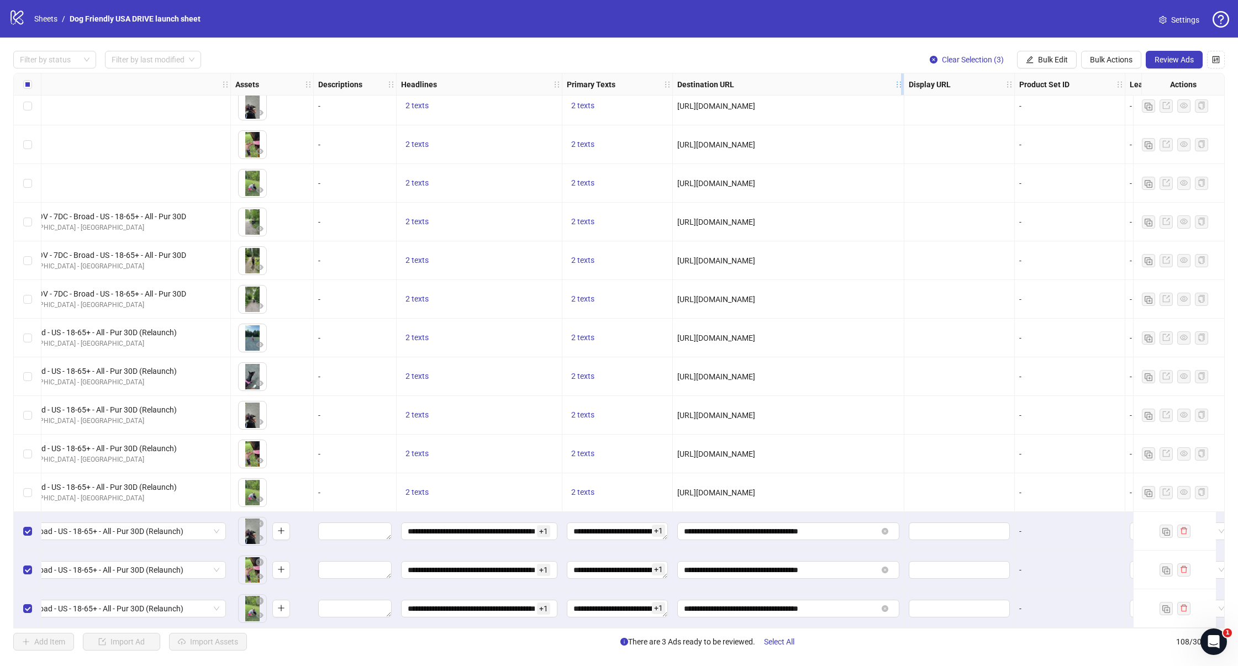
drag, startPoint x: 956, startPoint y: 77, endPoint x: 902, endPoint y: 79, distance: 54.2
click at [902, 79] on div "Resize Destination URL column" at bounding box center [902, 84] width 3 height 22
click at [948, 572] on span at bounding box center [959, 570] width 101 height 18
click at [934, 594] on div at bounding box center [959, 608] width 110 height 39
drag, startPoint x: 736, startPoint y: 629, endPoint x: 1038, endPoint y: 633, distance: 301.7
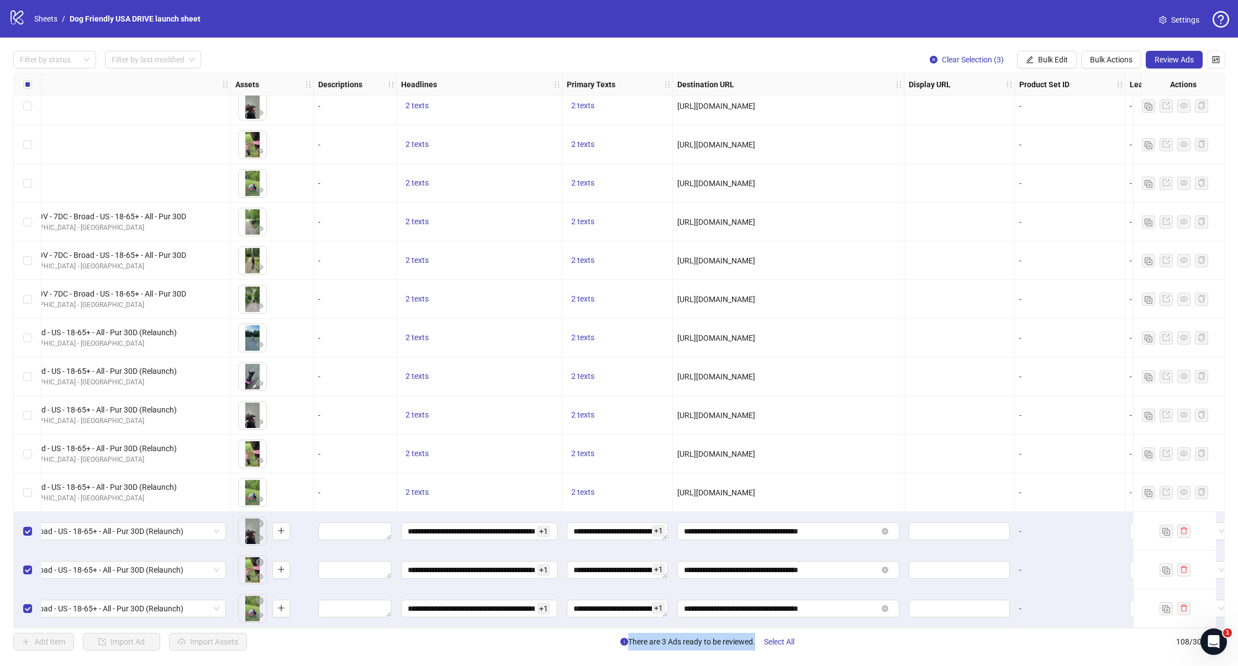
click at [1038, 634] on div "Filter by status Filter by last modified Clear Selection (3) Bulk Edit Bulk Act…" at bounding box center [619, 351] width 1238 height 626
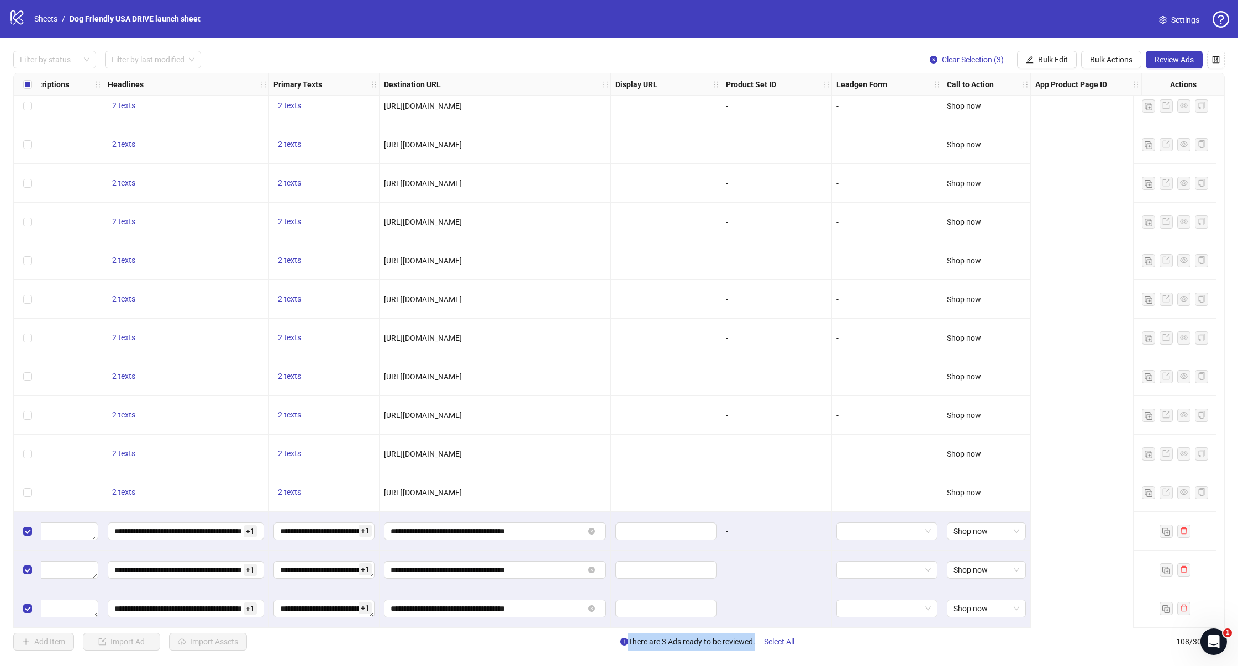
scroll to position [3648, 338]
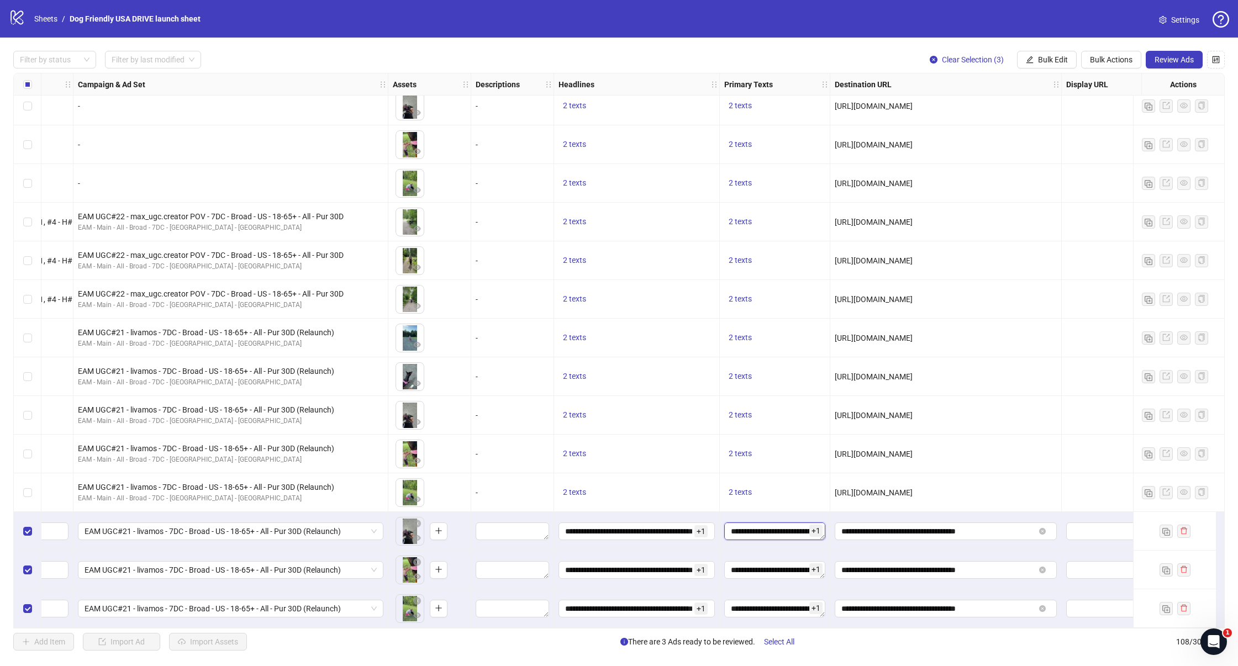
click at [784, 527] on textarea "**********" at bounding box center [774, 532] width 101 height 18
click at [626, 528] on input "**********" at bounding box center [628, 531] width 127 height 12
click at [412, 622] on div "To pick up a draggable item, press the space bar. While dragging, use the arrow…" at bounding box center [429, 608] width 83 height 39
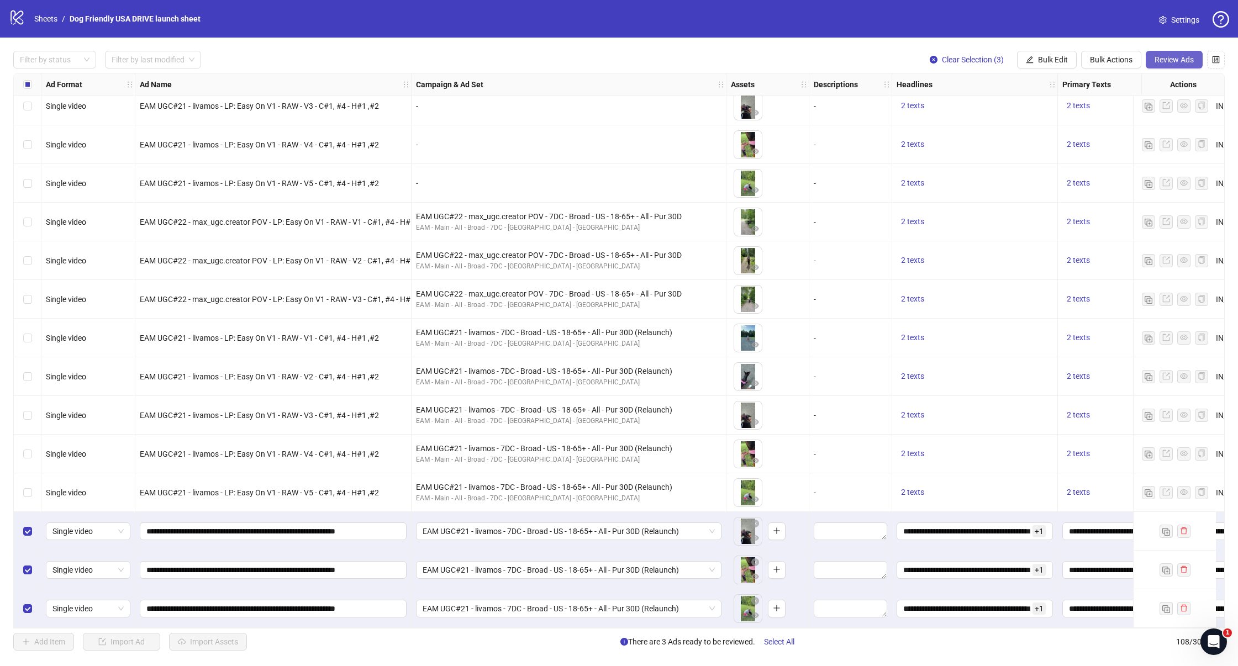
click at [1164, 65] on button "Review Ads" at bounding box center [1174, 60] width 57 height 18
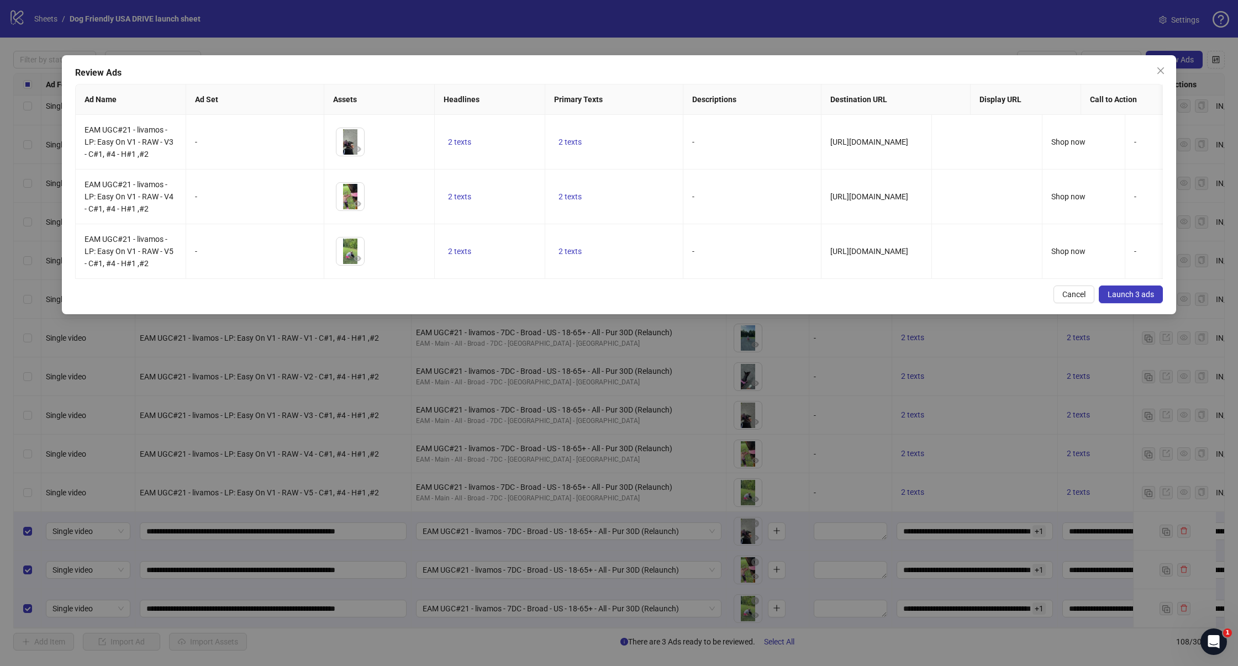
click at [1112, 299] on span "Launch 3 ads" at bounding box center [1131, 294] width 46 height 9
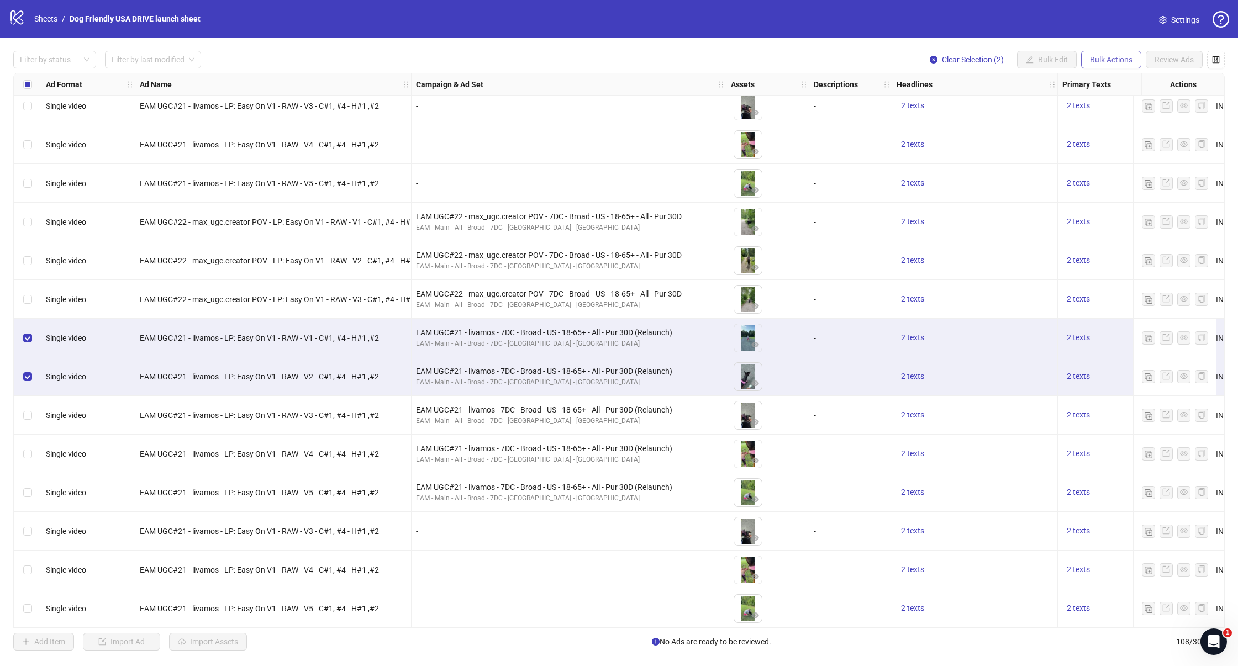
click at [1099, 57] on span "Bulk Actions" at bounding box center [1111, 59] width 43 height 9
click at [1115, 114] on span "Duplicate with assets" at bounding box center [1127, 117] width 76 height 12
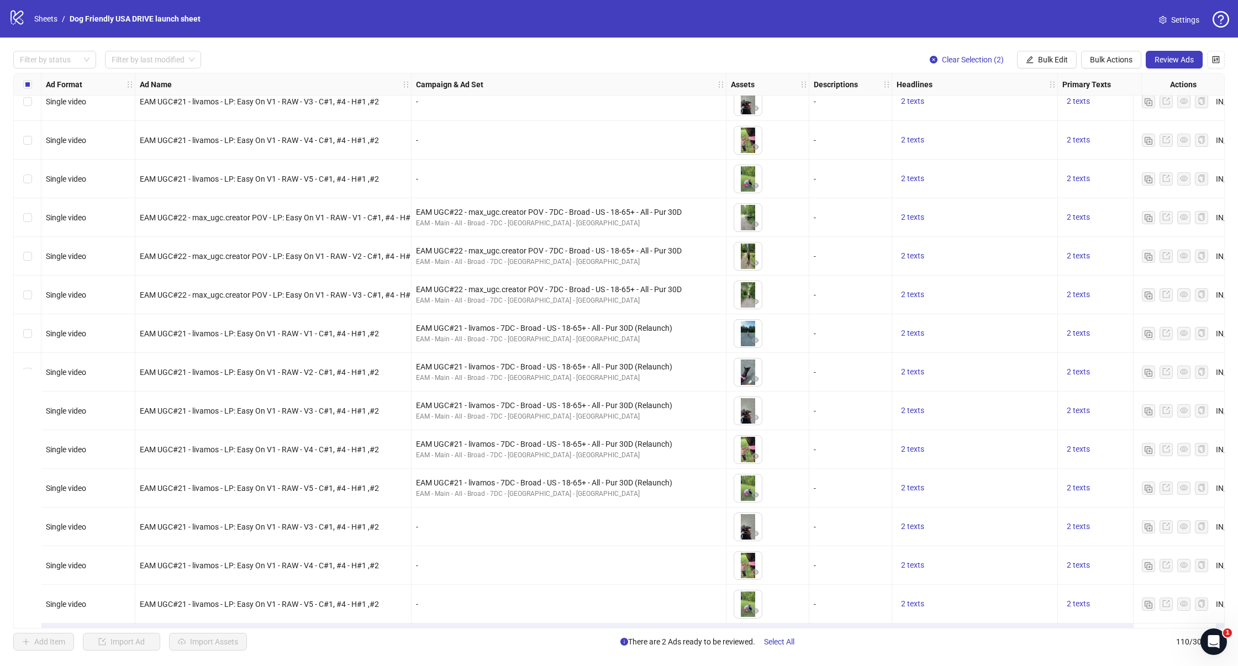
scroll to position [3725, 0]
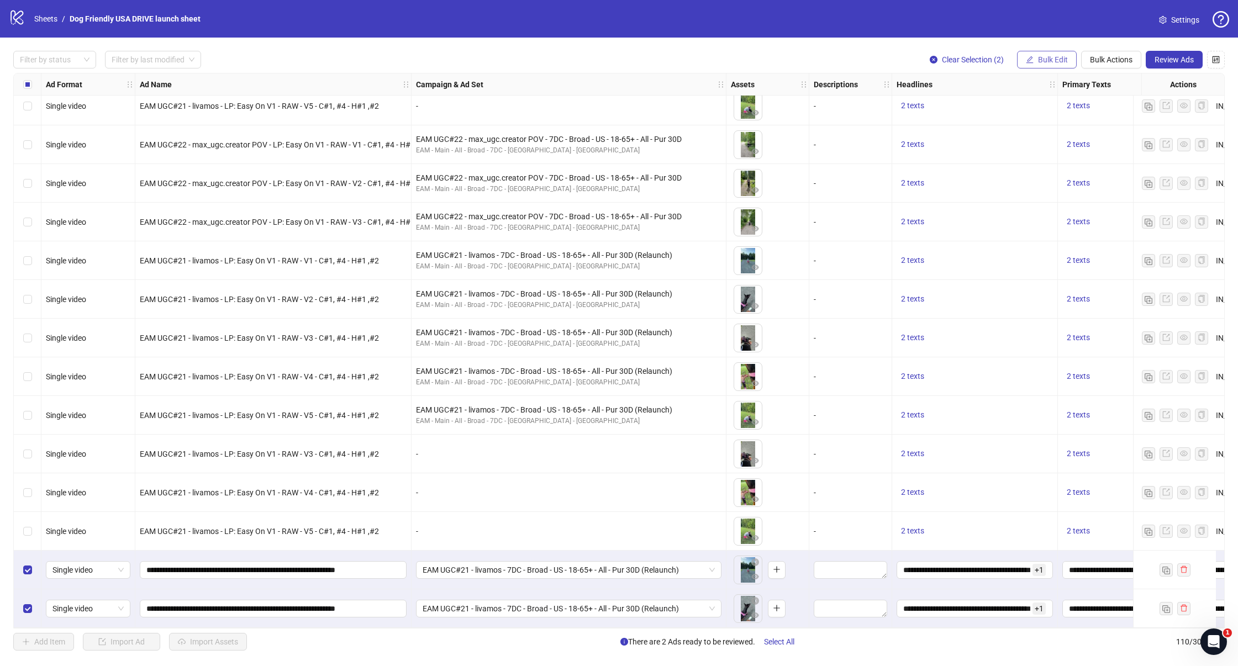
click at [1050, 61] on span "Bulk Edit" at bounding box center [1053, 59] width 30 height 9
click at [1044, 120] on span "Campaign & Ad Set" at bounding box center [1058, 117] width 66 height 12
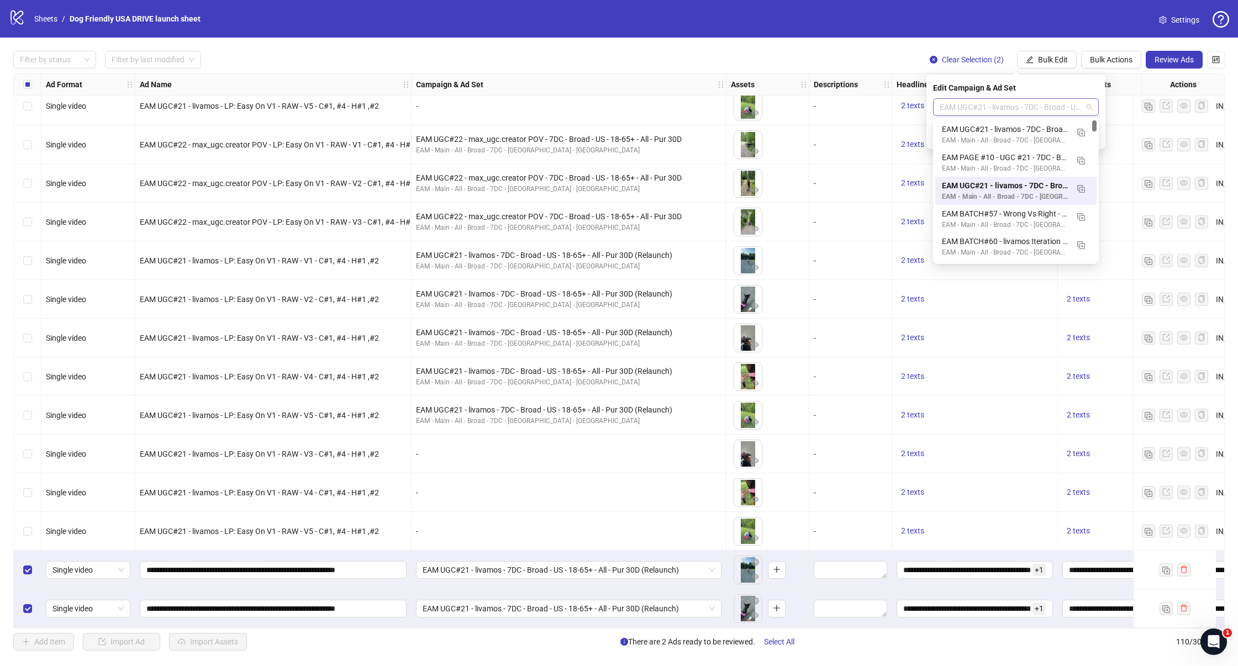
click at [1004, 115] on div "EAM UGC#21 - livamos - 7DC - Broad - US - 18-65+ - All - Pur 30D (Relaunch)" at bounding box center [1016, 107] width 166 height 18
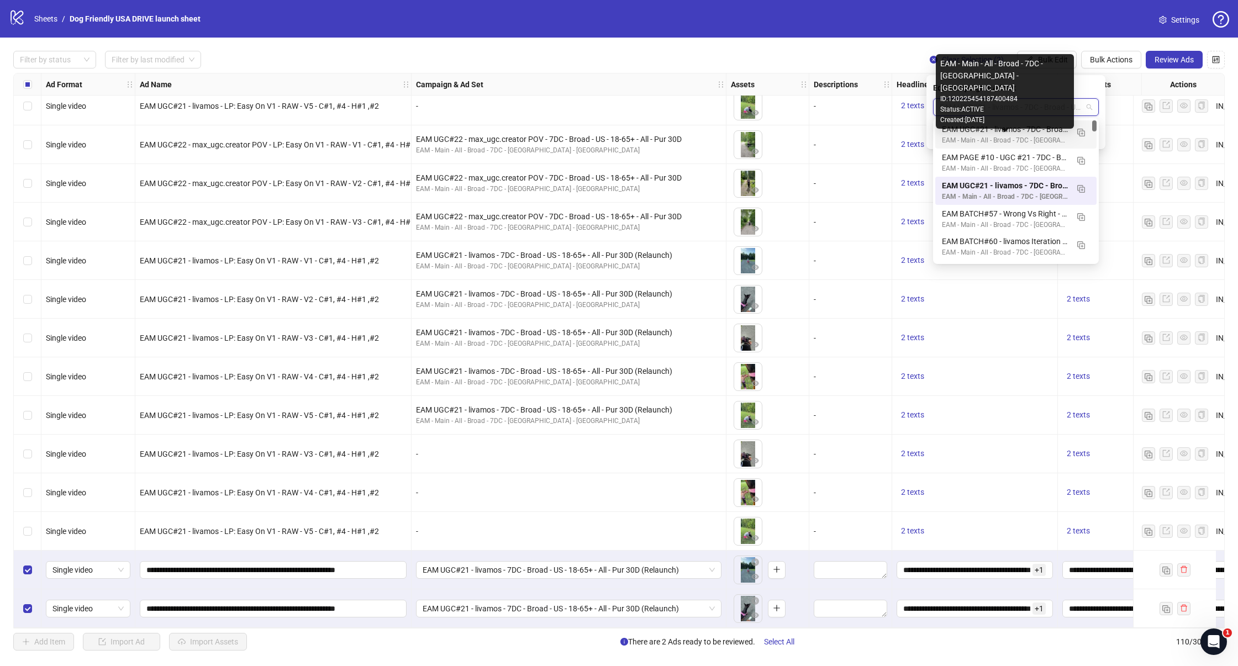
click at [989, 138] on div "EAM - Main - All - Broad - 7DC - [GEOGRAPHIC_DATA] - [GEOGRAPHIC_DATA]" at bounding box center [1005, 140] width 126 height 10
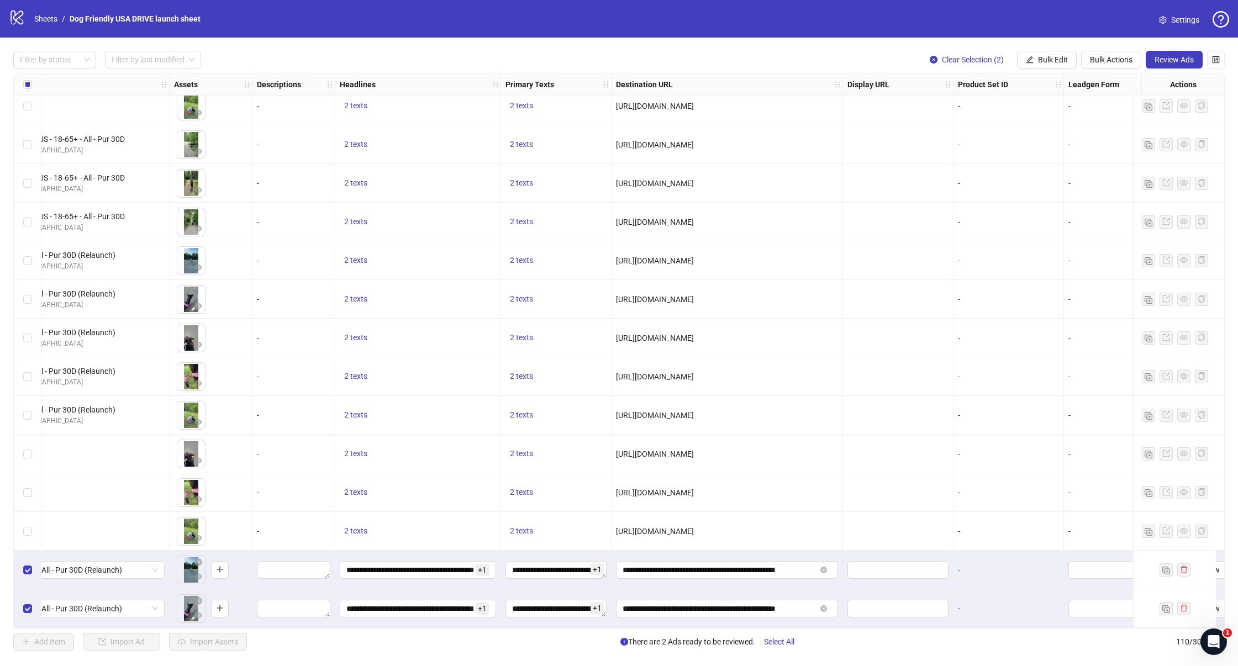
scroll to position [3725, 737]
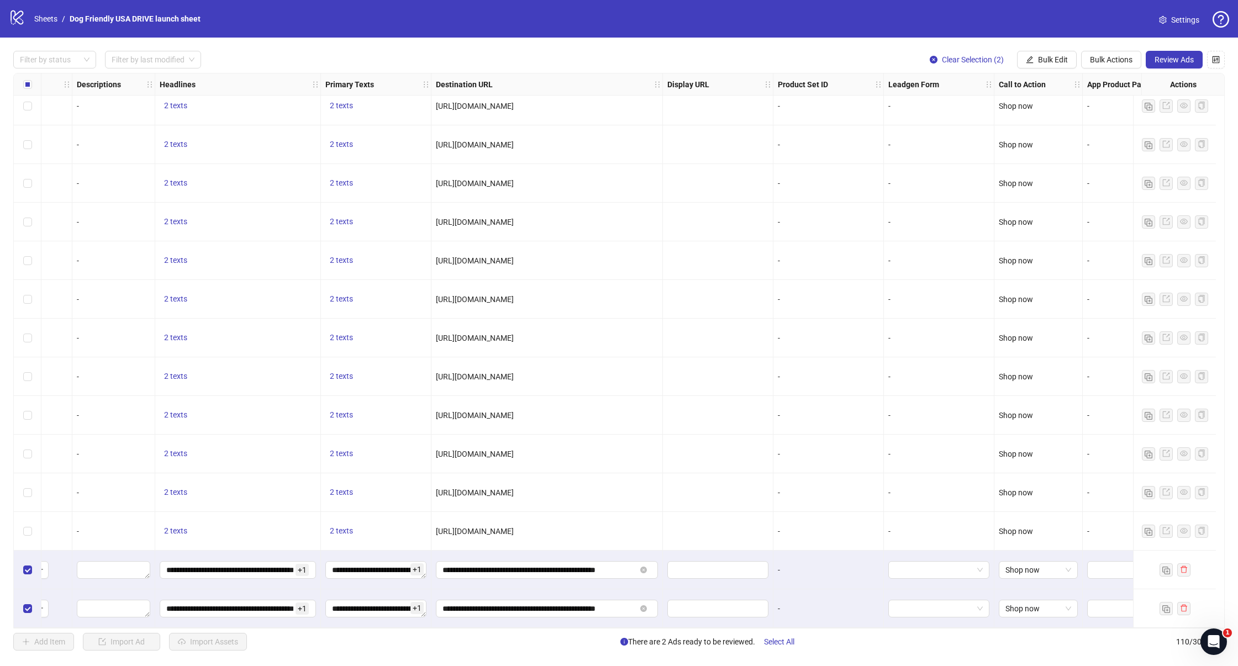
click at [514, 527] on span "[URL][DOMAIN_NAME]" at bounding box center [475, 531] width 78 height 9
copy span "[URL][DOMAIN_NAME]"
click at [643, 568] on icon "close-circle" at bounding box center [643, 570] width 7 height 7
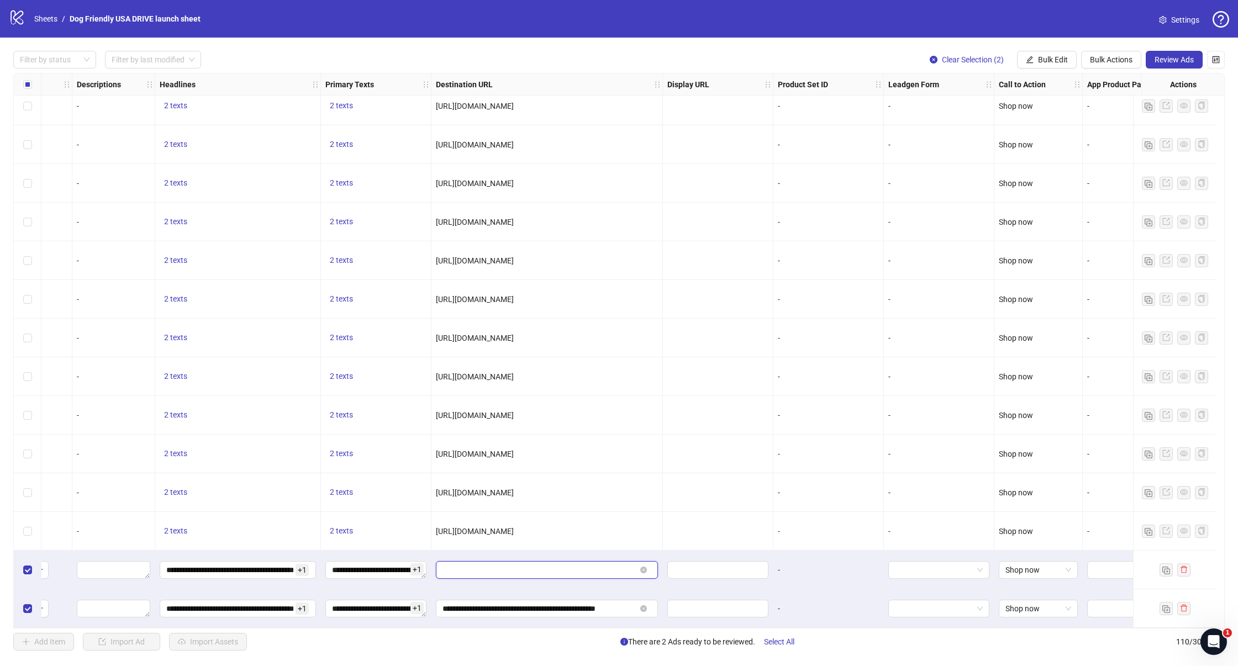
scroll to position [0, 0]
click at [643, 606] on icon "close-circle" at bounding box center [643, 608] width 7 height 7
click at [584, 607] on input "text" at bounding box center [535, 609] width 186 height 12
paste input "**********"
type input "**********"
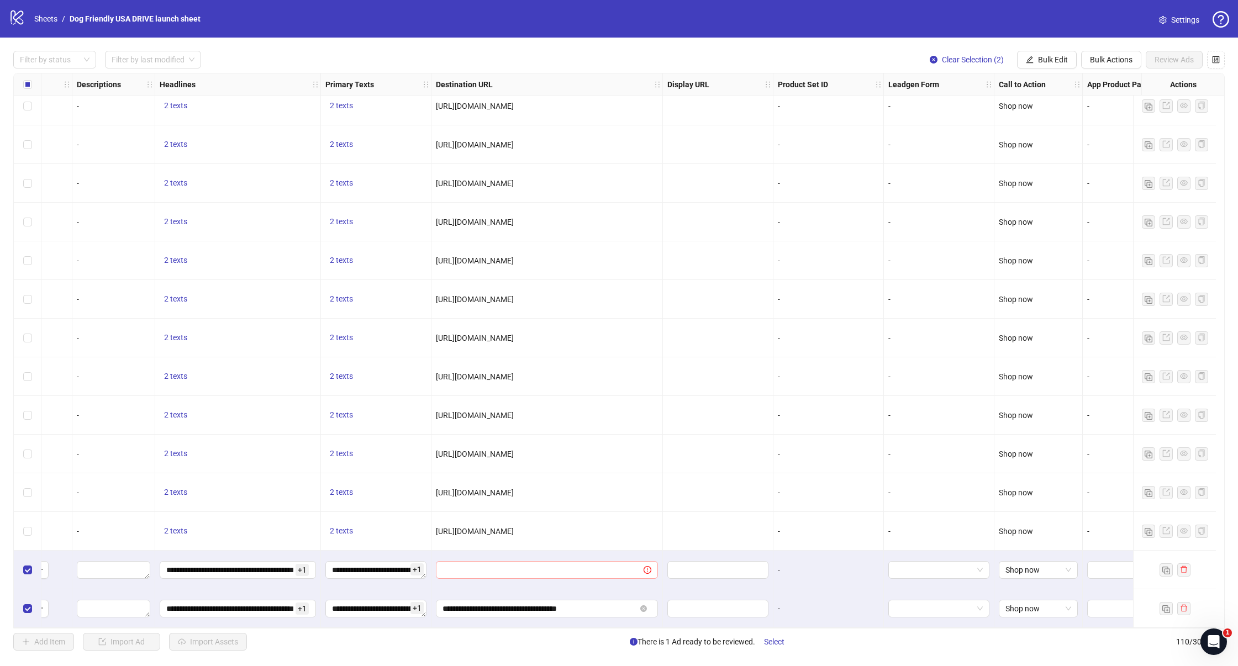
click at [531, 561] on span at bounding box center [547, 570] width 222 height 18
click at [529, 564] on input "text" at bounding box center [535, 570] width 186 height 12
paste input "**********"
type input "**********"
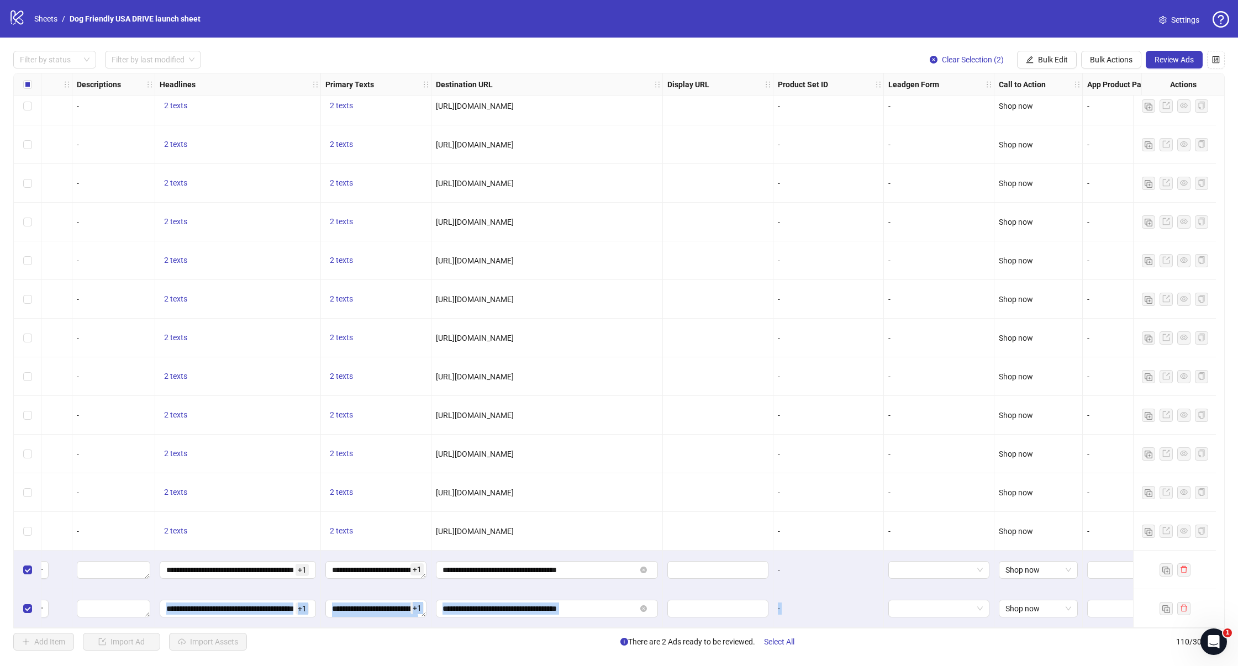
drag, startPoint x: 514, startPoint y: 629, endPoint x: 92, endPoint y: 615, distance: 421.7
click at [92, 615] on div "Filter by status Filter by last modified Clear Selection (2) Bulk Edit Bulk Act…" at bounding box center [619, 351] width 1238 height 626
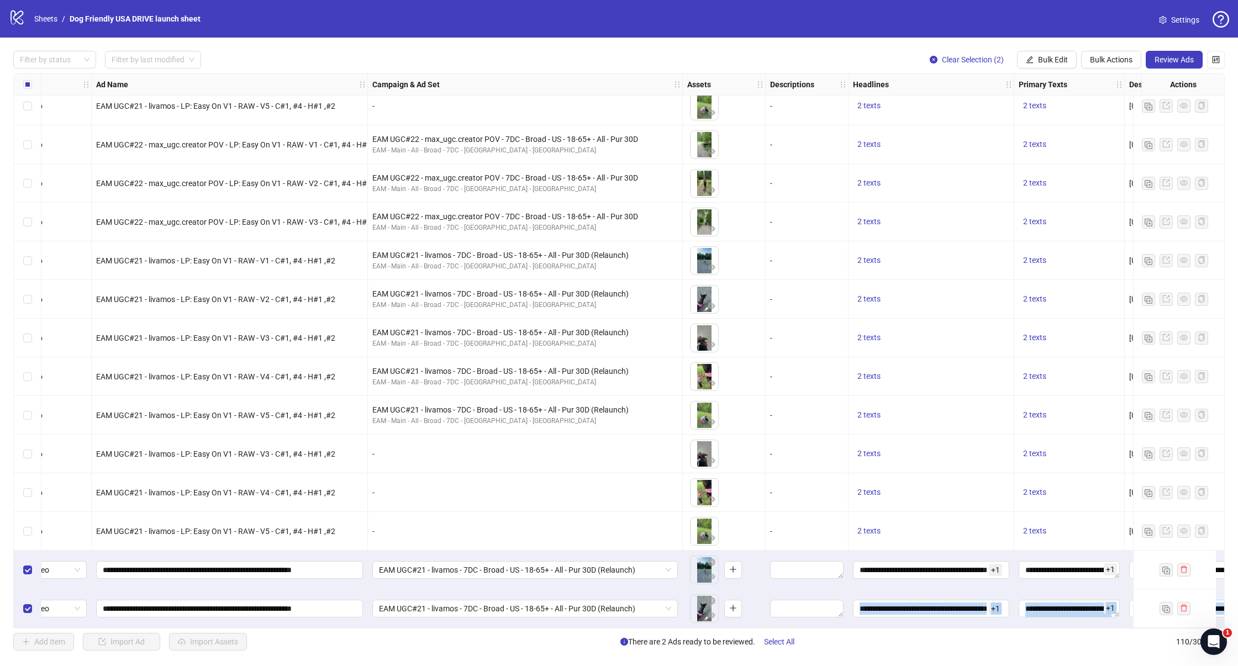
scroll to position [3725, 0]
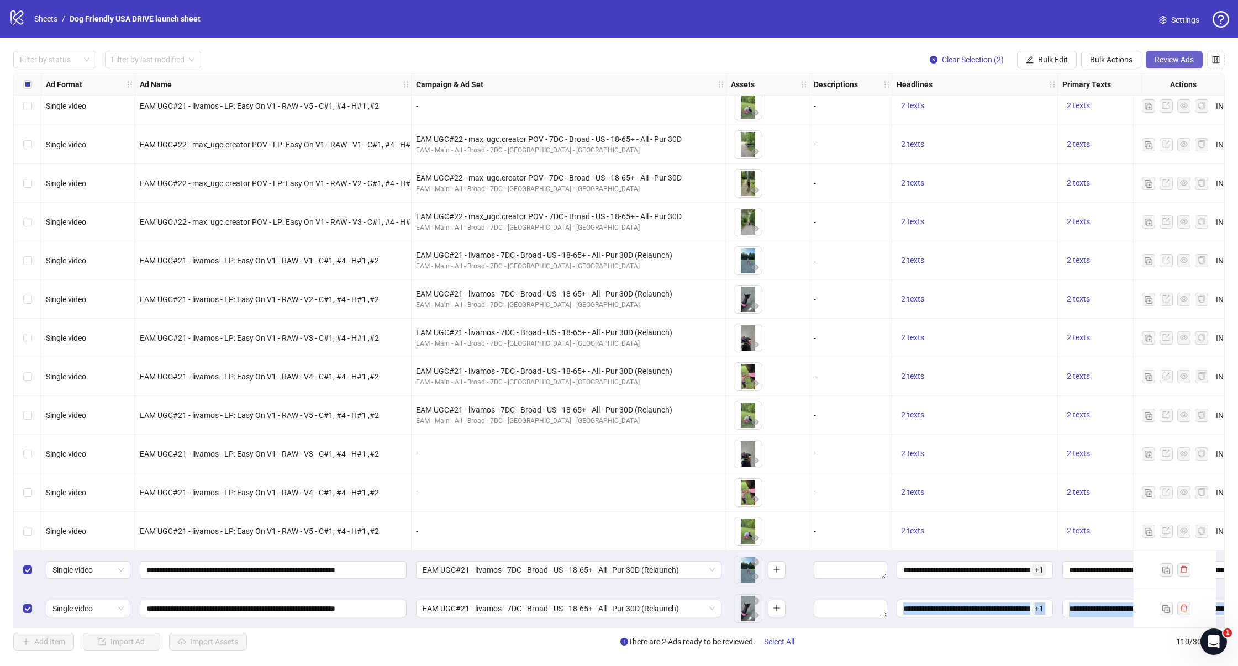
click at [1172, 59] on span "Review Ads" at bounding box center [1174, 59] width 39 height 9
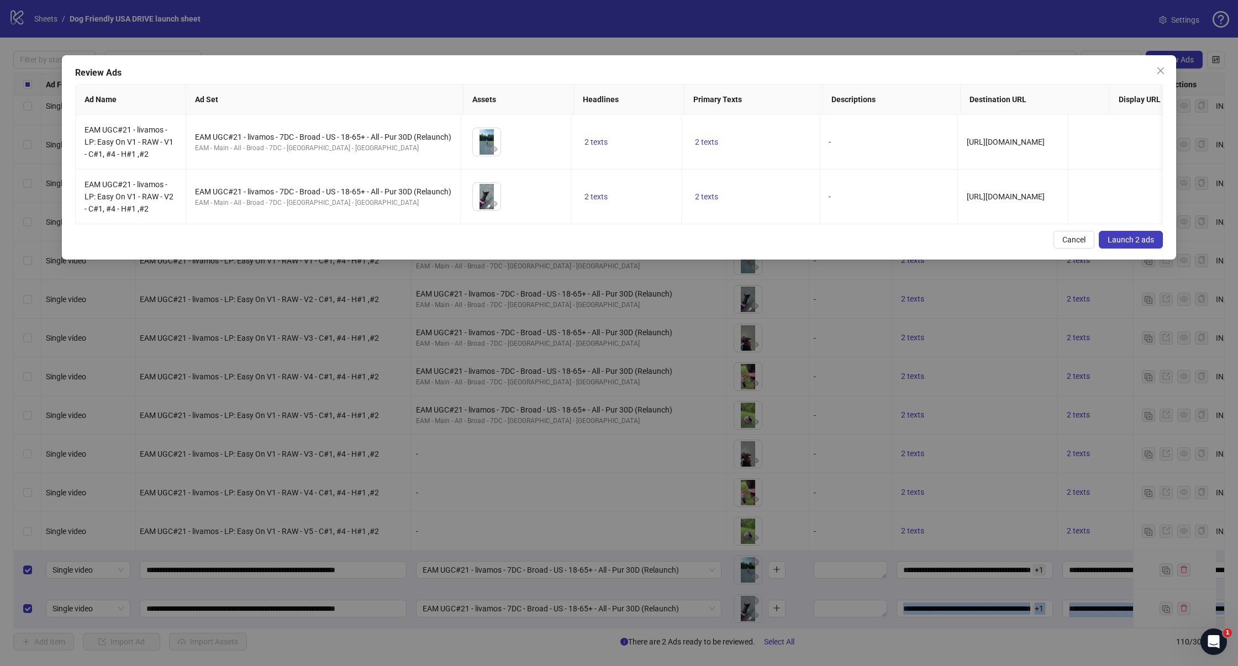
click at [1128, 249] on button "Launch 2 ads" at bounding box center [1131, 240] width 64 height 18
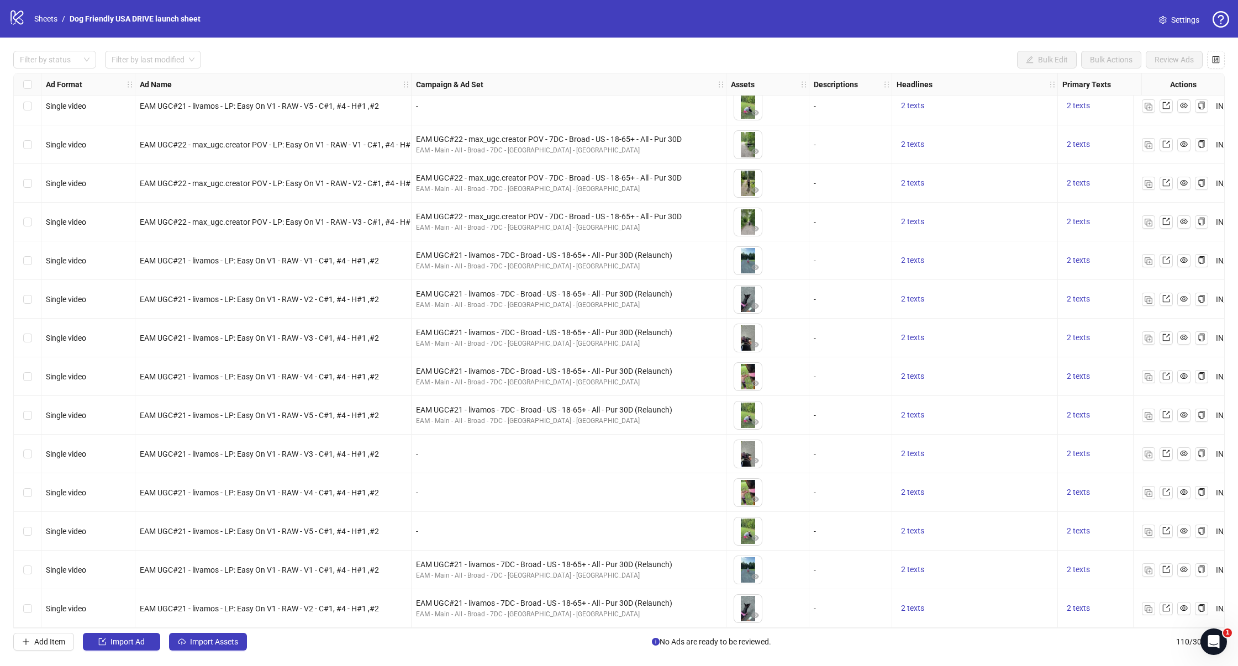
click at [441, 503] on div "-" at bounding box center [569, 492] width 315 height 39
